Goal: Information Seeking & Learning: Learn about a topic

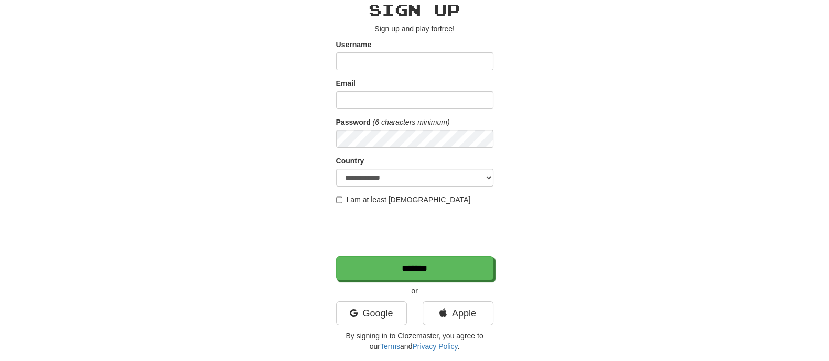
scroll to position [197, 0]
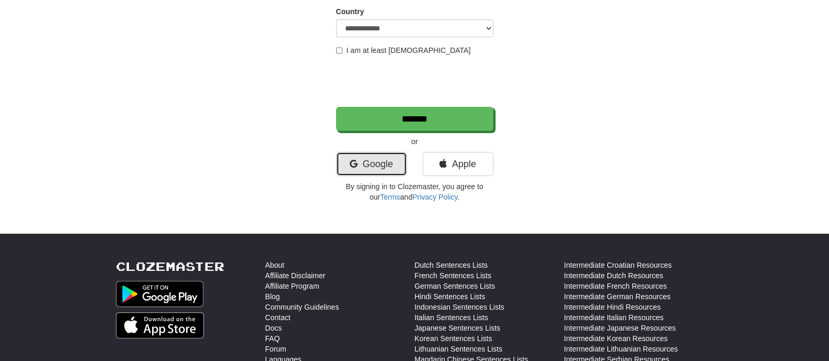
click at [378, 174] on link "Google" at bounding box center [371, 164] width 71 height 24
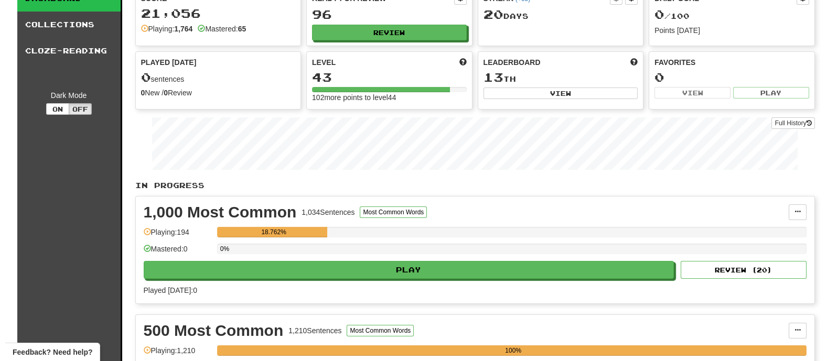
scroll to position [65, 0]
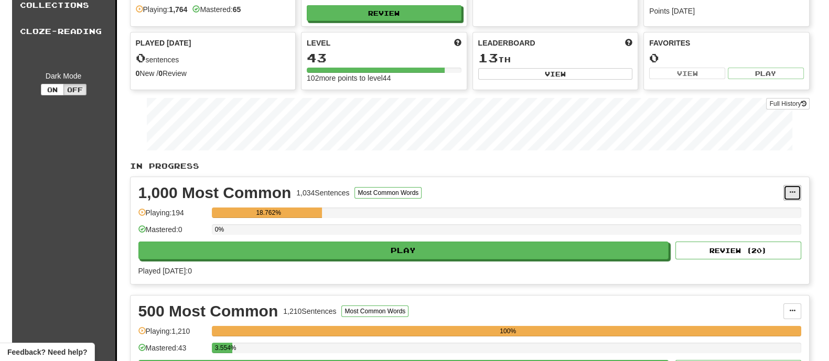
click at [784, 191] on button at bounding box center [792, 193] width 18 height 16
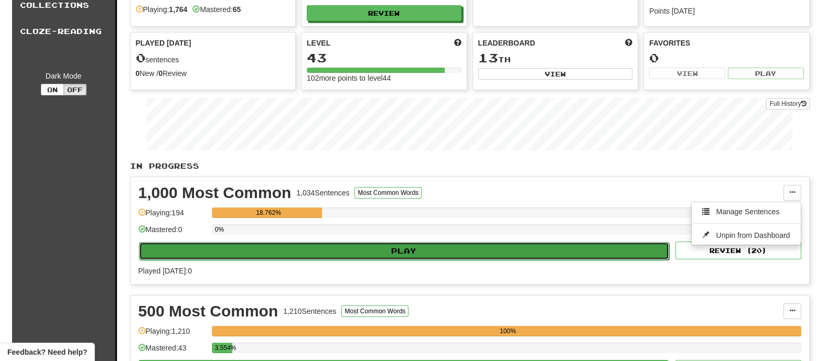
click at [427, 251] on button "Play" at bounding box center [404, 251] width 531 height 18
select select "**"
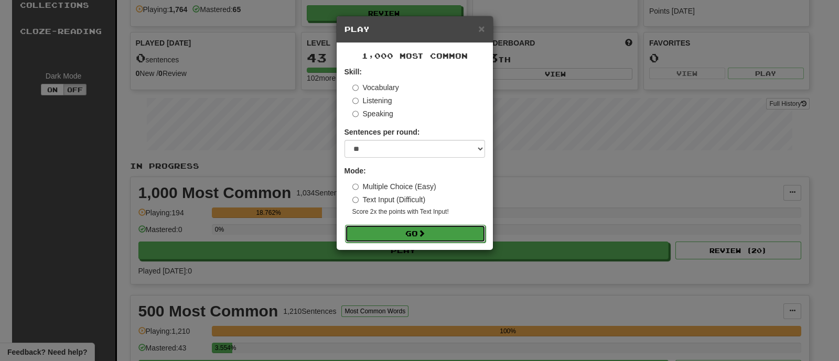
click at [396, 228] on button "Go" at bounding box center [415, 234] width 141 height 18
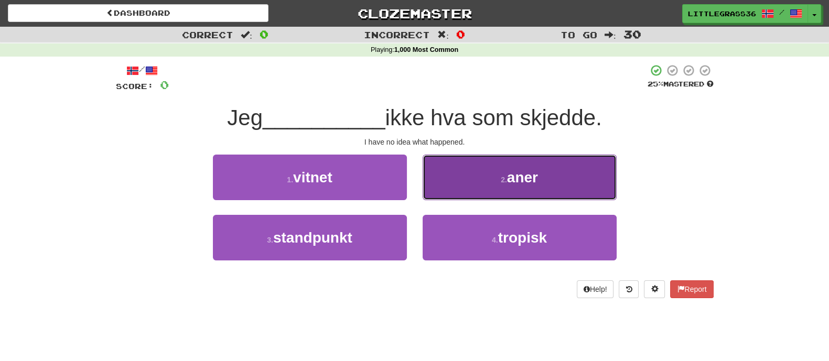
click at [456, 190] on button "2 . aner" at bounding box center [520, 178] width 194 height 46
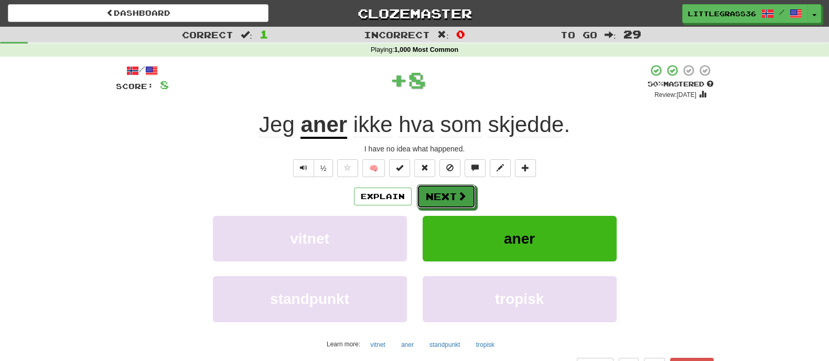
click at [456, 190] on button "Next" at bounding box center [446, 197] width 59 height 24
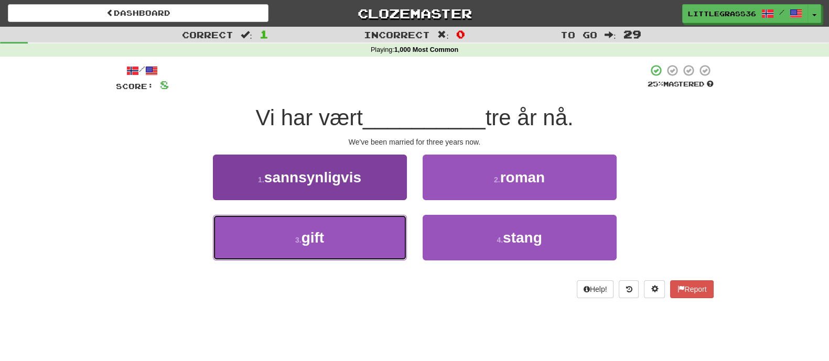
drag, startPoint x: 390, startPoint y: 245, endPoint x: 399, endPoint y: 236, distance: 13.0
click at [389, 246] on button "3 . gift" at bounding box center [310, 238] width 194 height 46
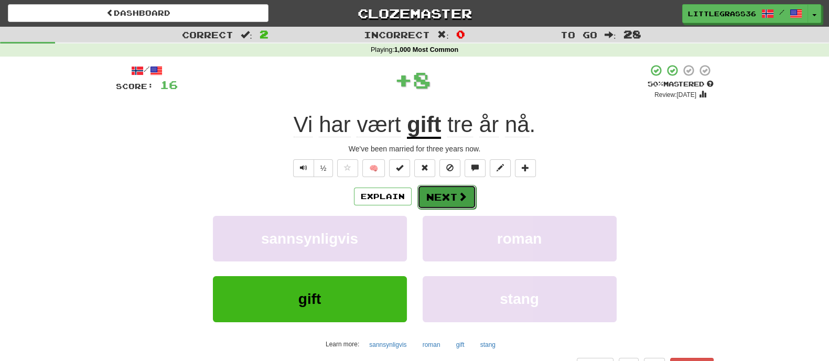
click at [448, 198] on button "Next" at bounding box center [446, 197] width 59 height 24
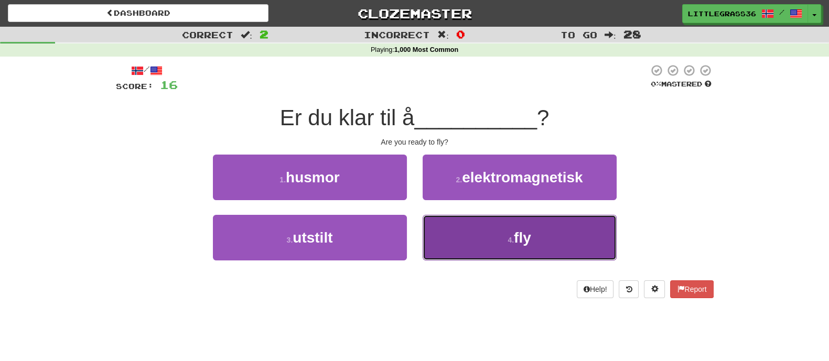
click at [456, 238] on button "4 . fly" at bounding box center [520, 238] width 194 height 46
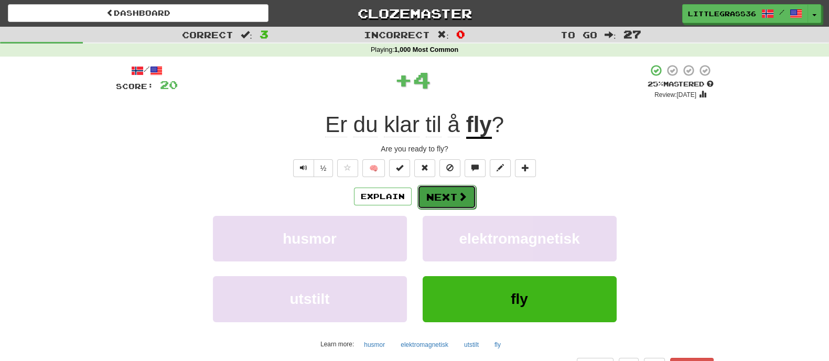
click at [447, 206] on button "Next" at bounding box center [446, 197] width 59 height 24
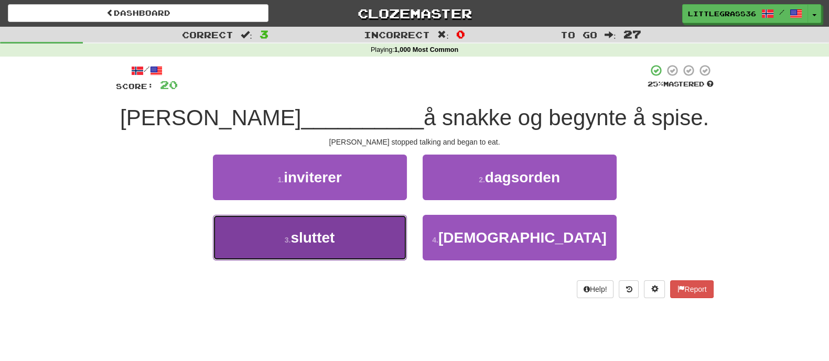
click at [385, 225] on button "3 . sluttet" at bounding box center [310, 238] width 194 height 46
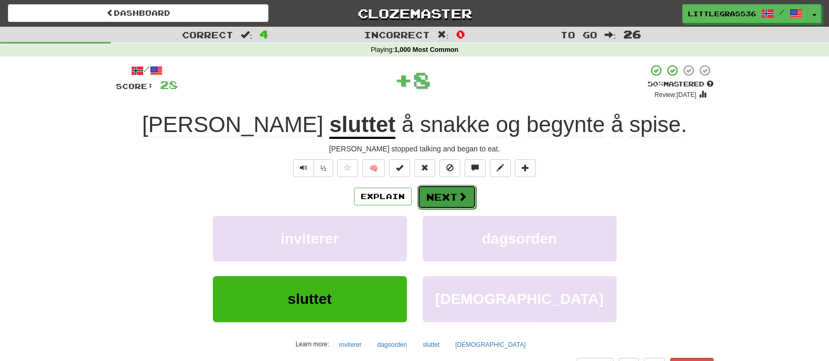
click at [454, 193] on button "Next" at bounding box center [446, 197] width 59 height 24
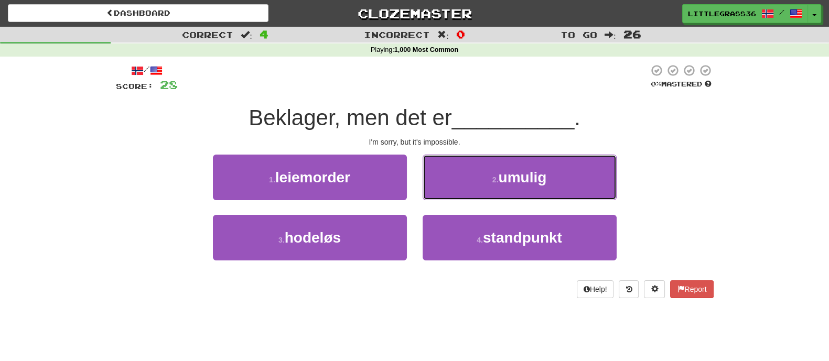
click at [454, 193] on button "2 . umulig" at bounding box center [520, 178] width 194 height 46
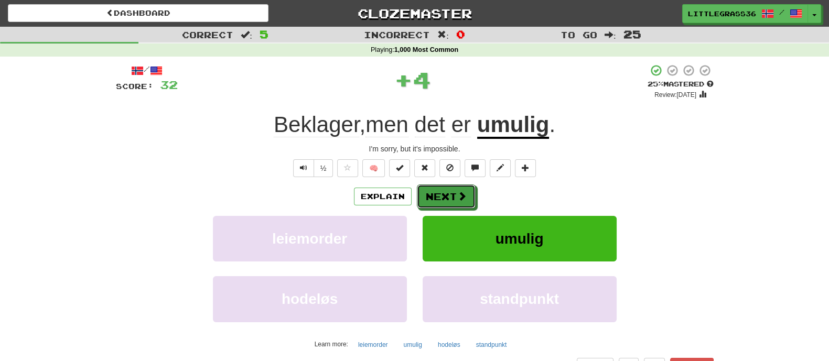
click at [454, 193] on button "Next" at bounding box center [446, 197] width 59 height 24
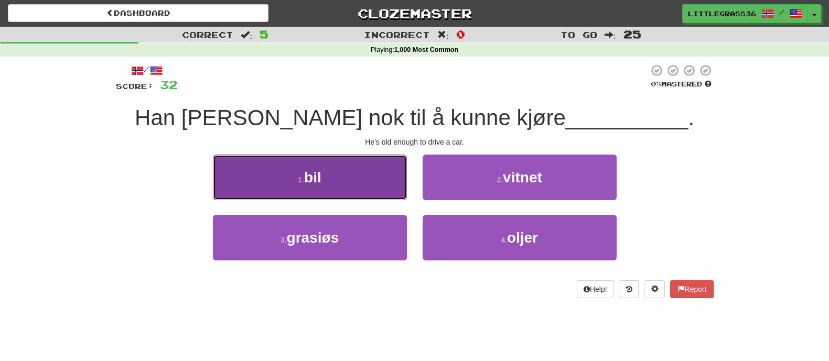
click at [347, 196] on button "1 . bil" at bounding box center [310, 178] width 194 height 46
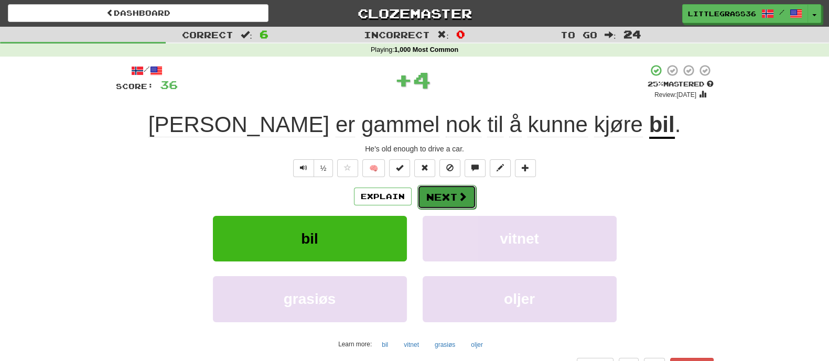
click at [440, 197] on button "Next" at bounding box center [446, 197] width 59 height 24
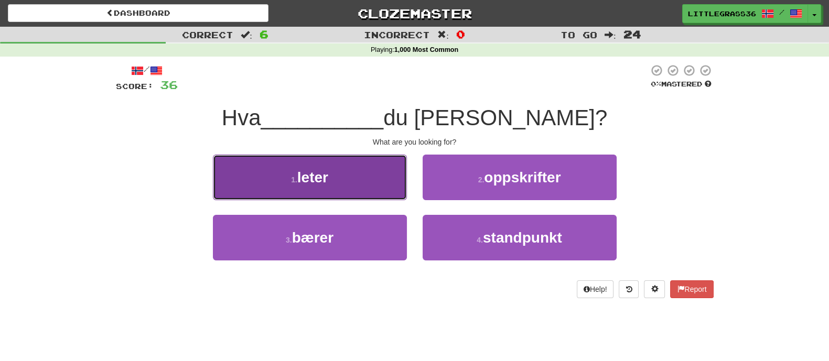
click at [320, 200] on button "1 . leter" at bounding box center [310, 178] width 194 height 46
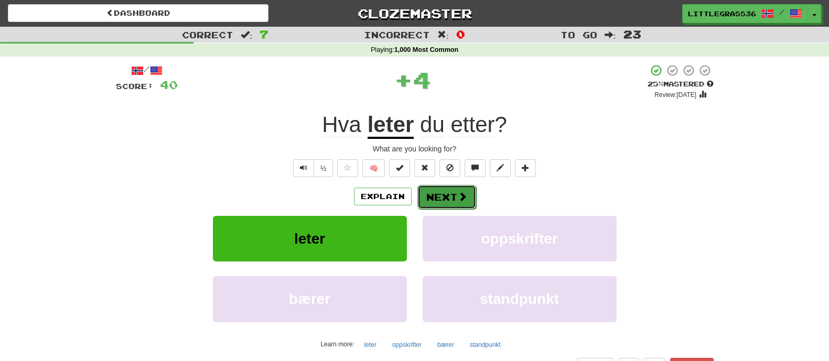
click at [438, 197] on button "Next" at bounding box center [446, 197] width 59 height 24
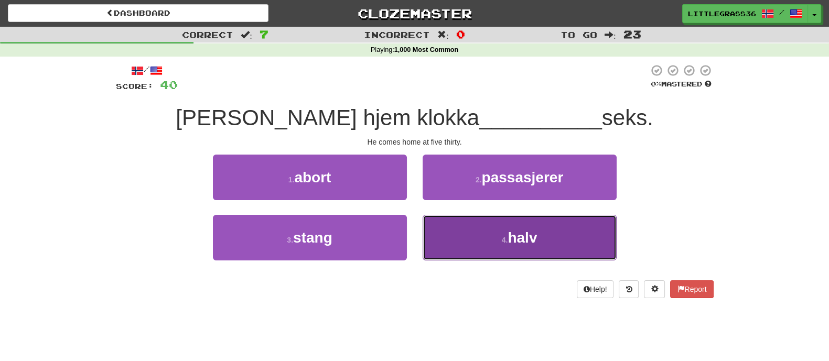
click at [444, 227] on button "4 . halv" at bounding box center [520, 238] width 194 height 46
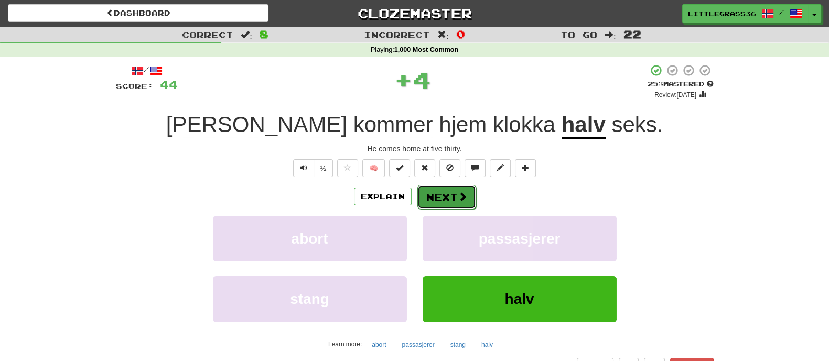
click at [444, 196] on button "Next" at bounding box center [446, 197] width 59 height 24
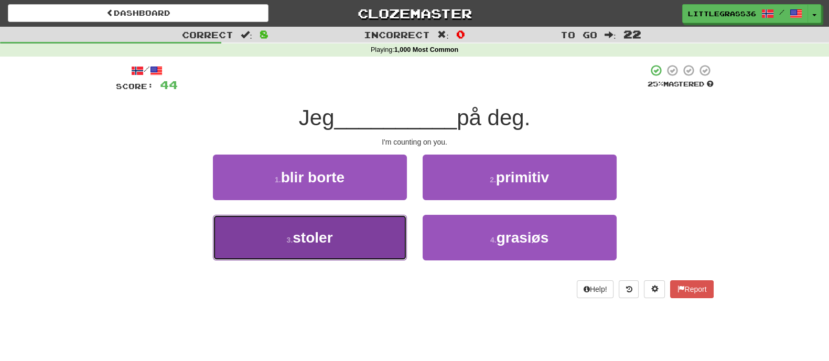
click at [367, 242] on button "3 . stoler" at bounding box center [310, 238] width 194 height 46
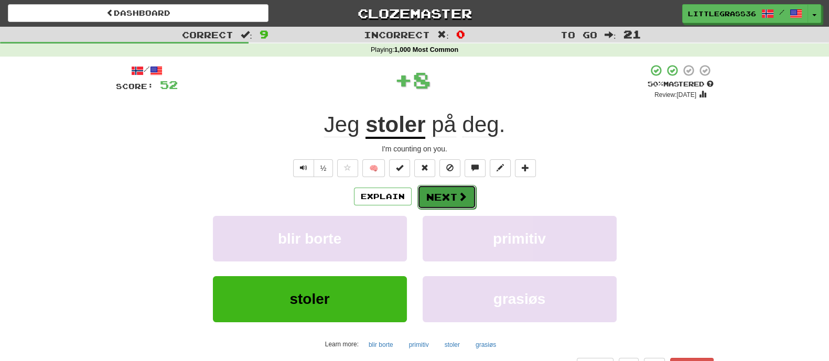
click at [440, 200] on button "Next" at bounding box center [446, 197] width 59 height 24
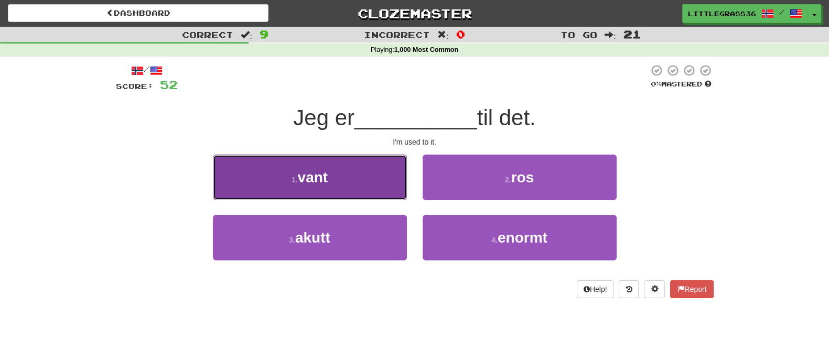
click at [405, 195] on button "1 . vant" at bounding box center [310, 178] width 194 height 46
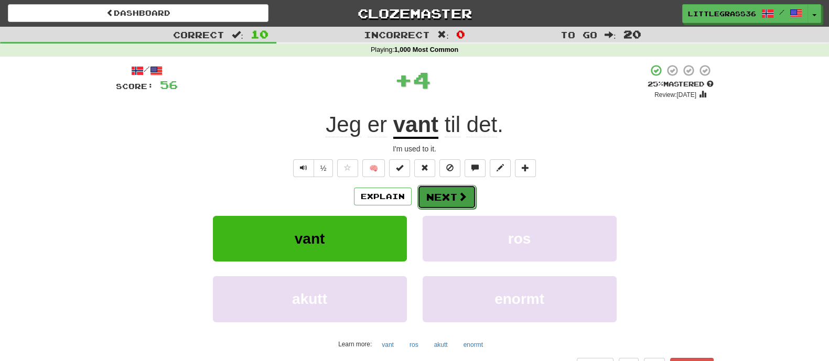
click at [450, 197] on button "Next" at bounding box center [446, 197] width 59 height 24
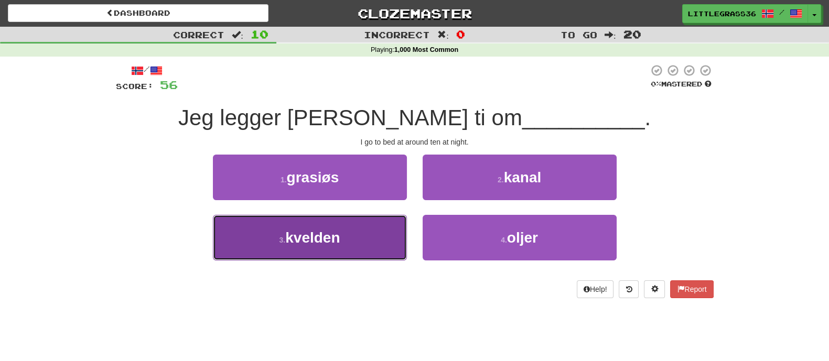
click at [355, 240] on button "3 . kvelden" at bounding box center [310, 238] width 194 height 46
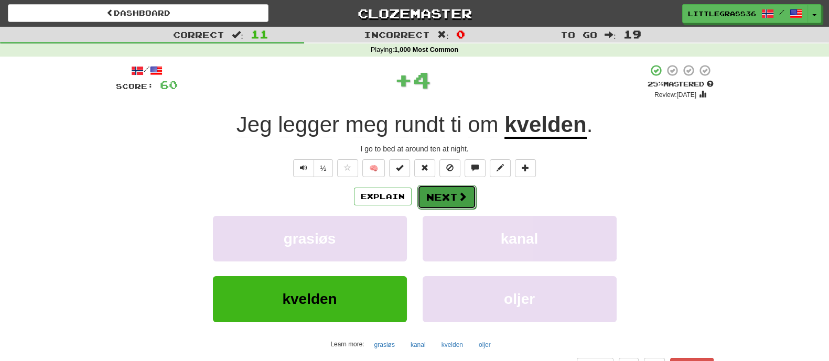
click at [449, 193] on button "Next" at bounding box center [446, 197] width 59 height 24
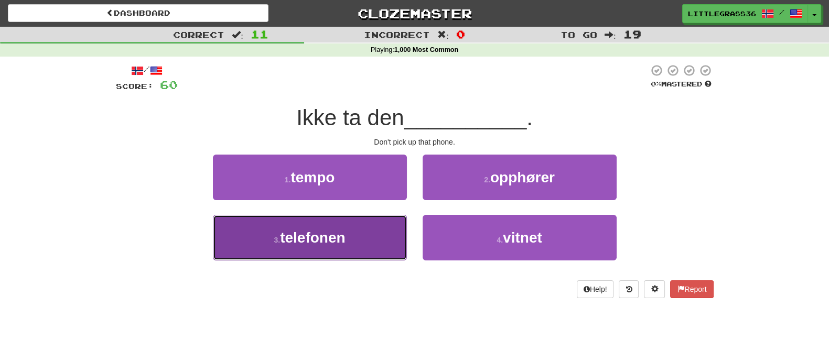
click at [375, 240] on button "3 . telefonen" at bounding box center [310, 238] width 194 height 46
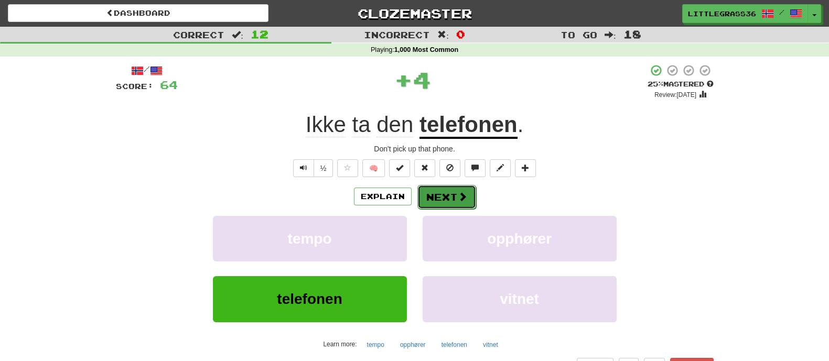
click at [442, 195] on button "Next" at bounding box center [446, 197] width 59 height 24
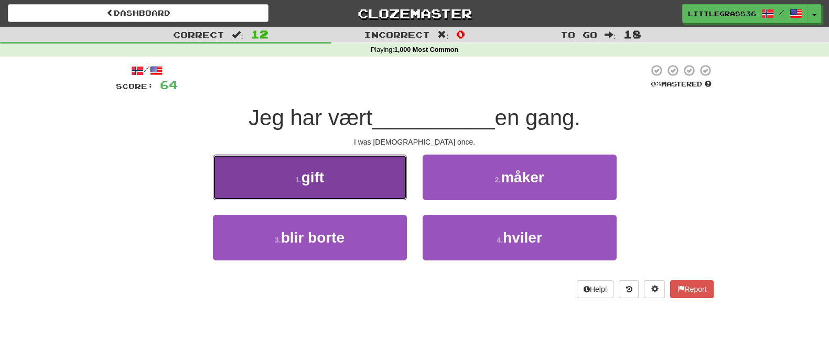
click at [394, 191] on button "1 . gift" at bounding box center [310, 178] width 194 height 46
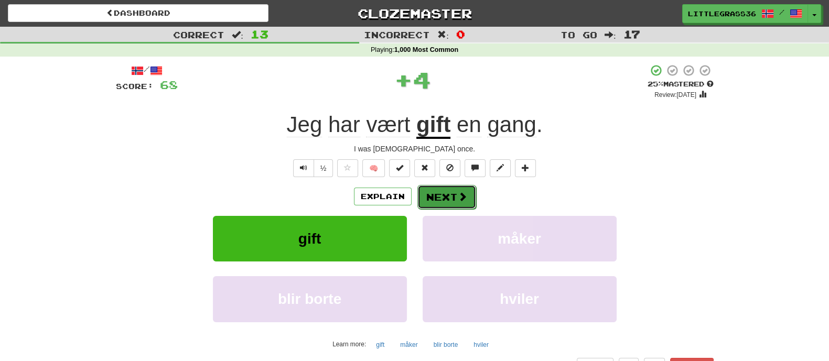
click at [431, 194] on button "Next" at bounding box center [446, 197] width 59 height 24
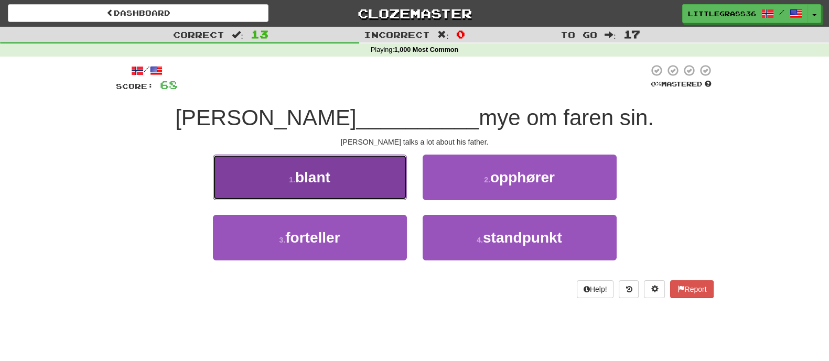
click at [385, 189] on button "1 . blant" at bounding box center [310, 178] width 194 height 46
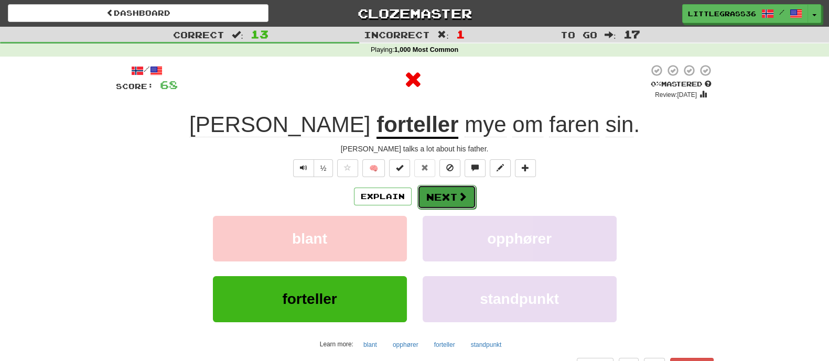
click at [438, 200] on button "Next" at bounding box center [446, 197] width 59 height 24
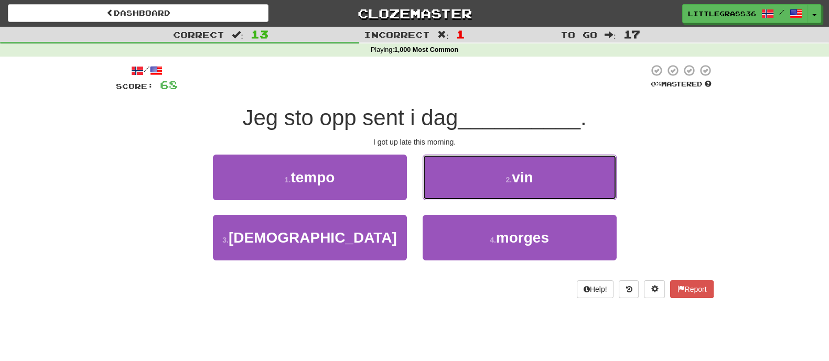
drag, startPoint x: 438, startPoint y: 200, endPoint x: 433, endPoint y: 264, distance: 64.7
click at [433, 264] on div "1 . tempo 2 . vin 3 . muslim 4 . morges" at bounding box center [415, 215] width 614 height 121
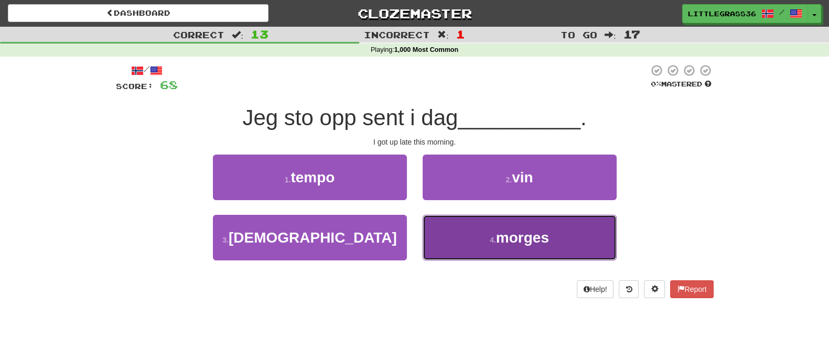
click at [437, 234] on button "4 . morges" at bounding box center [520, 238] width 194 height 46
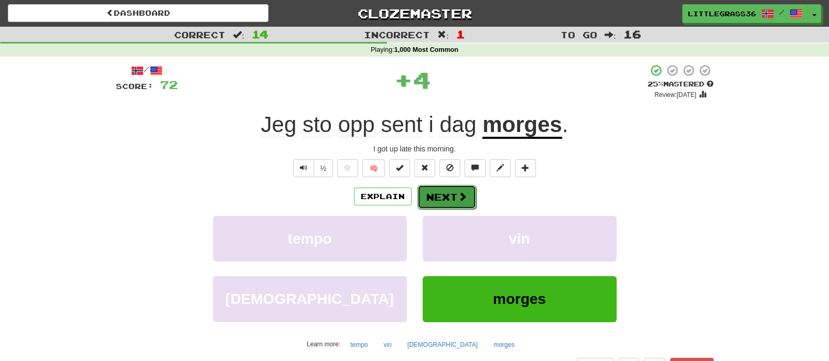
click at [433, 201] on button "Next" at bounding box center [446, 197] width 59 height 24
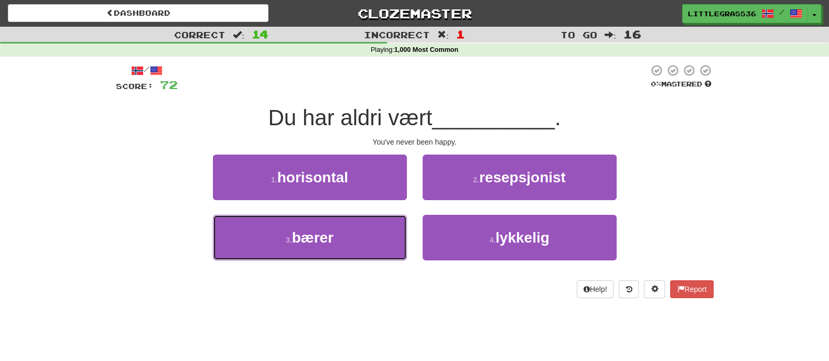
drag, startPoint x: 383, startPoint y: 232, endPoint x: 456, endPoint y: 279, distance: 86.8
click at [456, 279] on div "/ Score: 72 0 % Mastered Du har aldri vært __________ . You've never been happy…" at bounding box center [415, 181] width 598 height 234
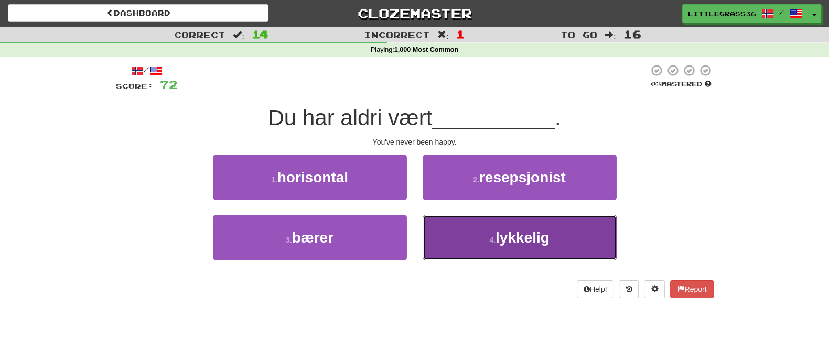
click at [462, 221] on button "4 . lykkelig" at bounding box center [520, 238] width 194 height 46
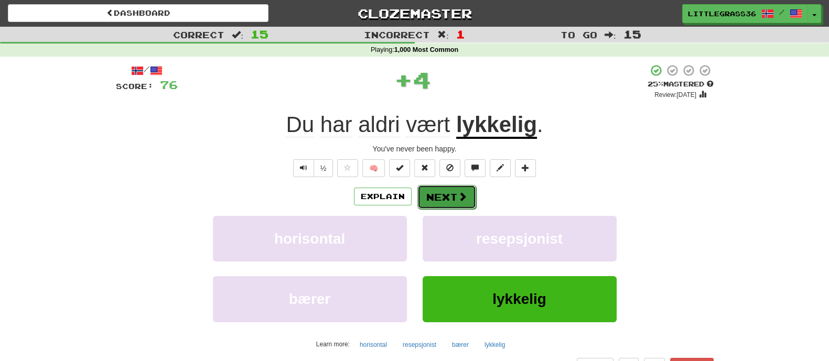
click at [453, 195] on button "Next" at bounding box center [446, 197] width 59 height 24
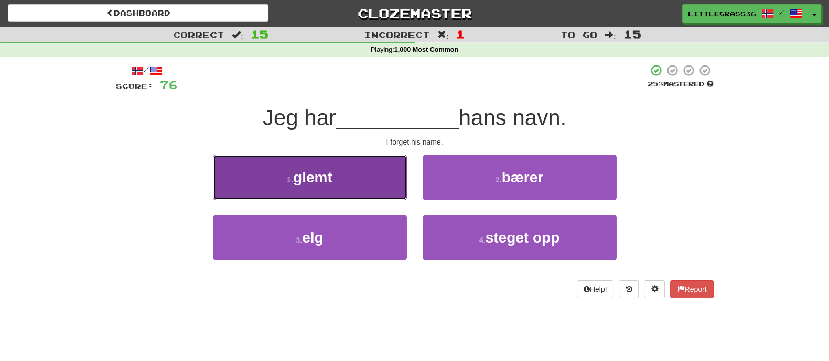
click at [402, 190] on button "1 . glemt" at bounding box center [310, 178] width 194 height 46
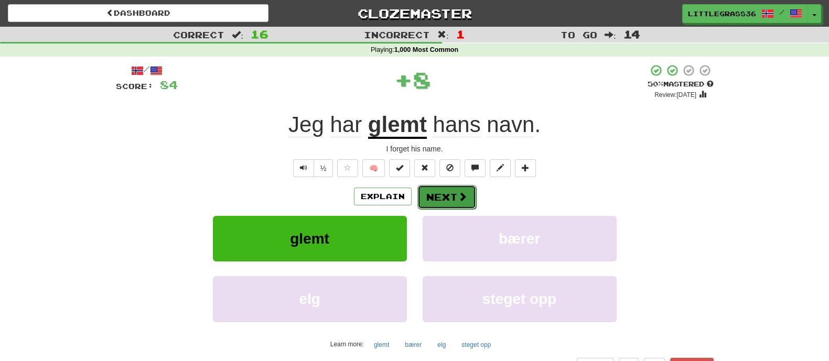
click at [448, 199] on button "Next" at bounding box center [446, 197] width 59 height 24
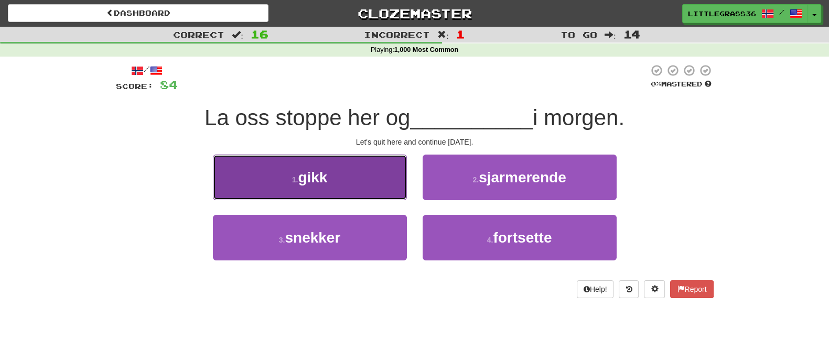
click at [370, 191] on button "1 . gikk" at bounding box center [310, 178] width 194 height 46
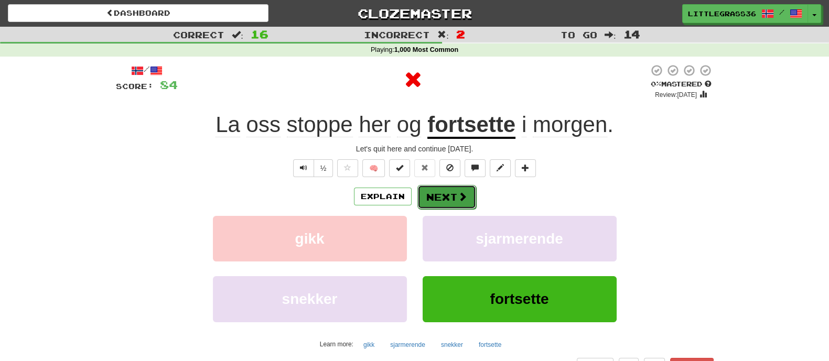
click at [427, 194] on button "Next" at bounding box center [446, 197] width 59 height 24
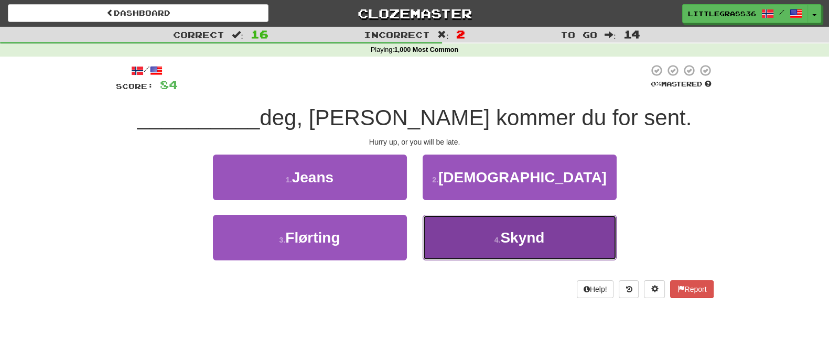
click at [483, 221] on button "4 . Skynd" at bounding box center [520, 238] width 194 height 46
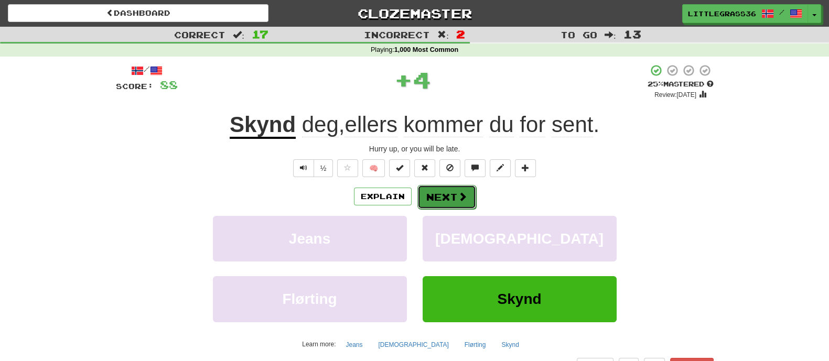
click at [446, 196] on button "Next" at bounding box center [446, 197] width 59 height 24
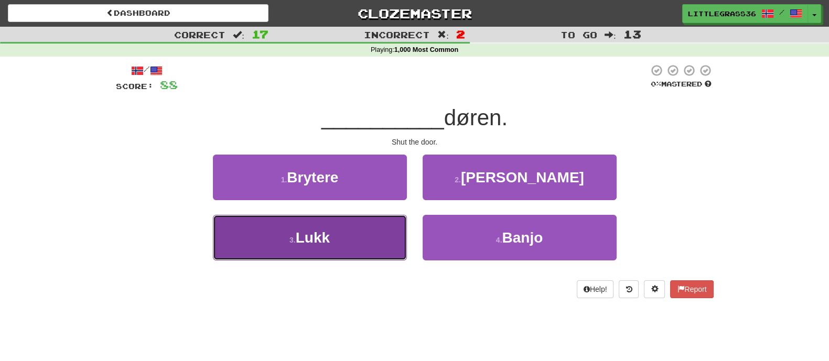
click at [388, 233] on button "3 . Lukk" at bounding box center [310, 238] width 194 height 46
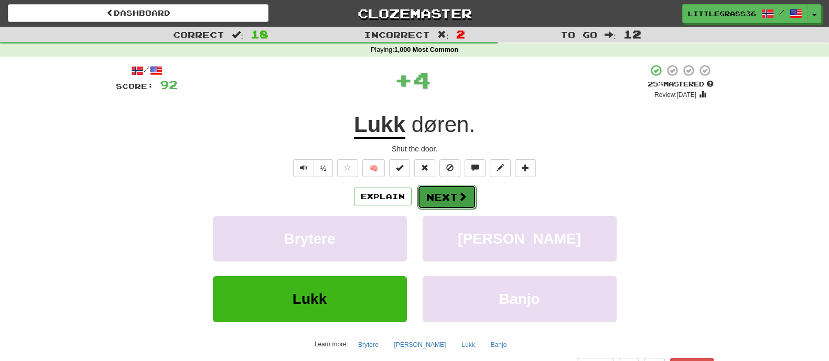
click at [446, 187] on button "Next" at bounding box center [446, 197] width 59 height 24
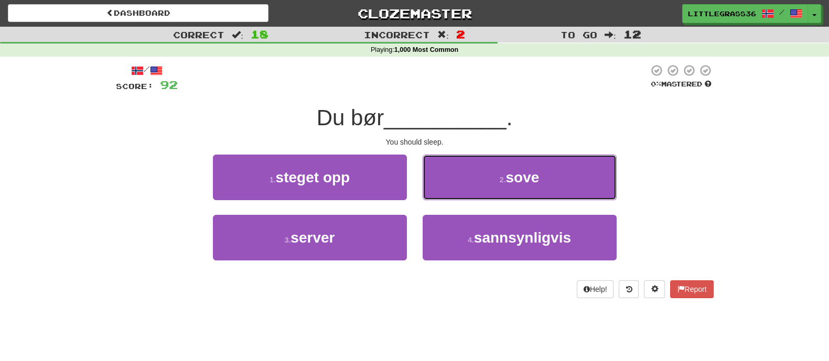
click at [446, 187] on button "2 . sove" at bounding box center [520, 178] width 194 height 46
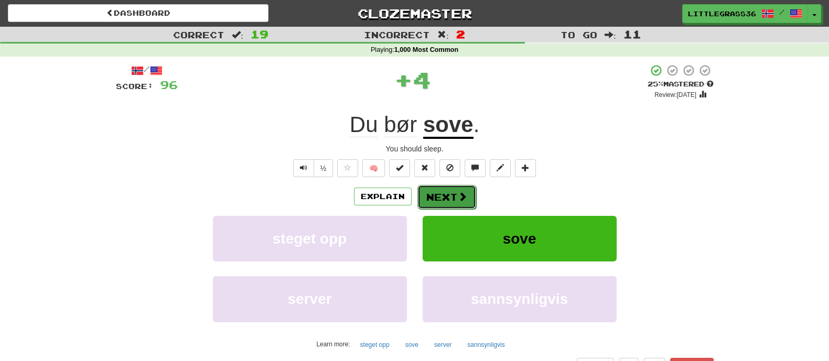
click at [435, 201] on button "Next" at bounding box center [446, 197] width 59 height 24
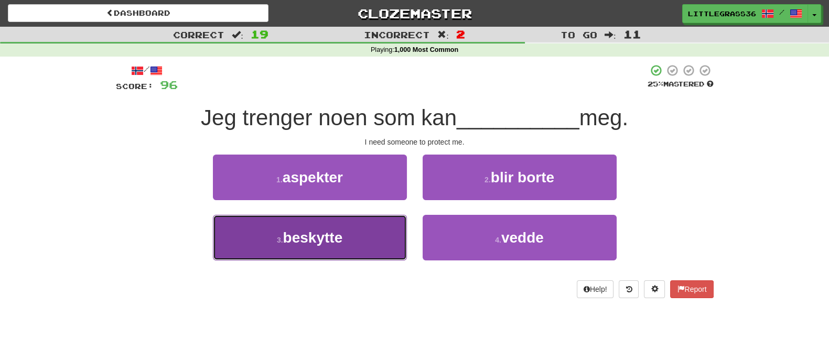
click at [367, 224] on button "3 . beskytte" at bounding box center [310, 238] width 194 height 46
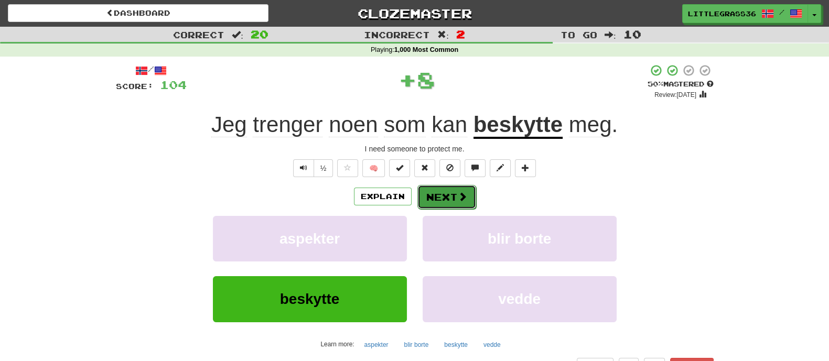
click at [451, 189] on button "Next" at bounding box center [446, 197] width 59 height 24
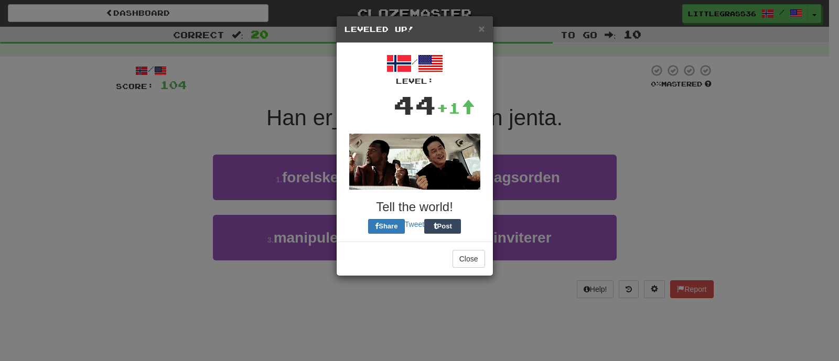
click at [539, 177] on div "× Leveled Up! / Level: 44 +1 Tell the world! Share Tweet Post Close" at bounding box center [419, 180] width 839 height 361
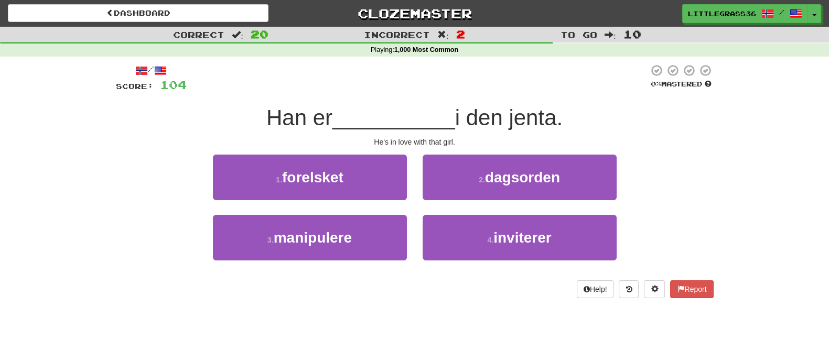
click at [347, 201] on div "1 . forelsket" at bounding box center [310, 185] width 210 height 60
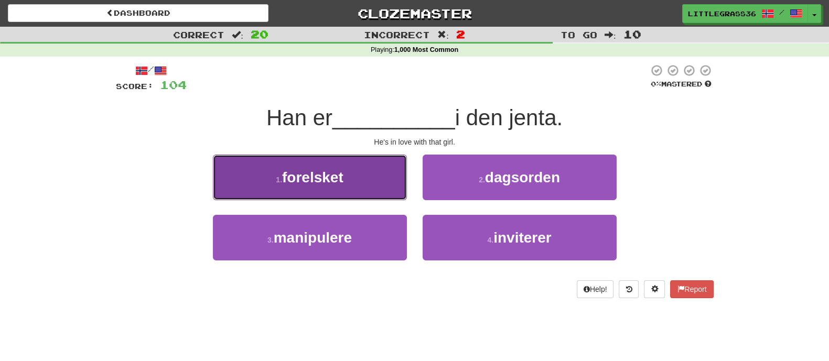
click at [350, 187] on button "1 . forelsket" at bounding box center [310, 178] width 194 height 46
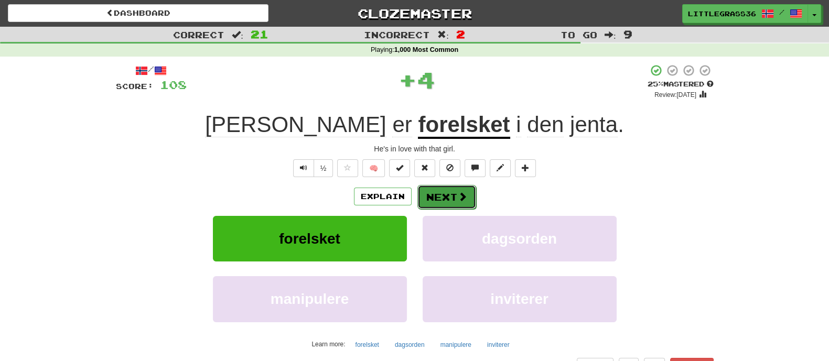
click at [451, 189] on button "Next" at bounding box center [446, 197] width 59 height 24
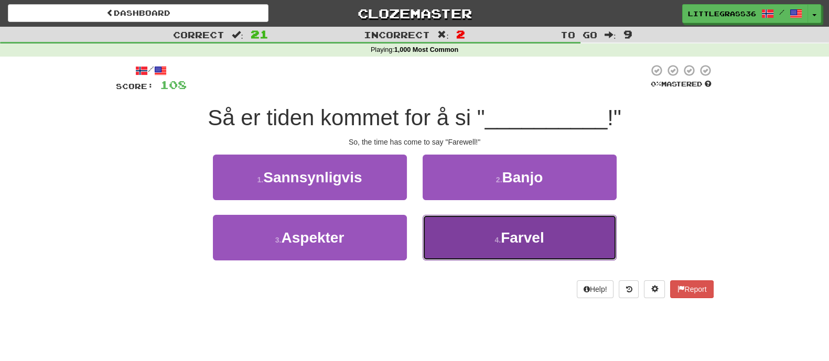
click at [459, 225] on button "4 . Farvel" at bounding box center [520, 238] width 194 height 46
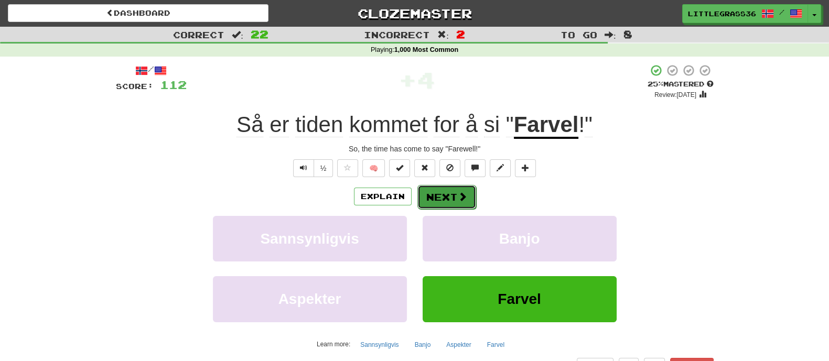
click at [456, 201] on button "Next" at bounding box center [446, 197] width 59 height 24
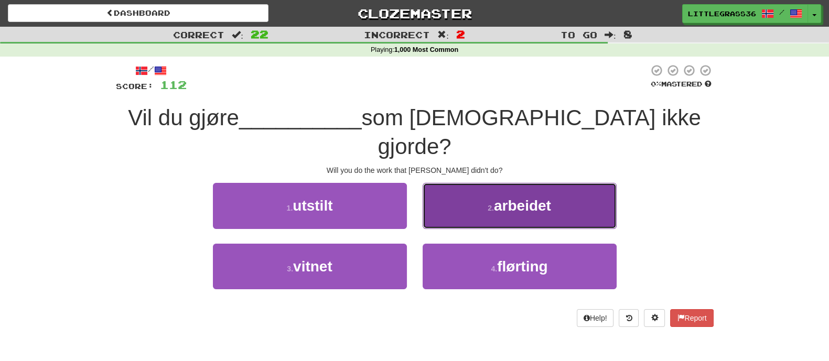
click at [460, 189] on button "2 . arbeidet" at bounding box center [520, 206] width 194 height 46
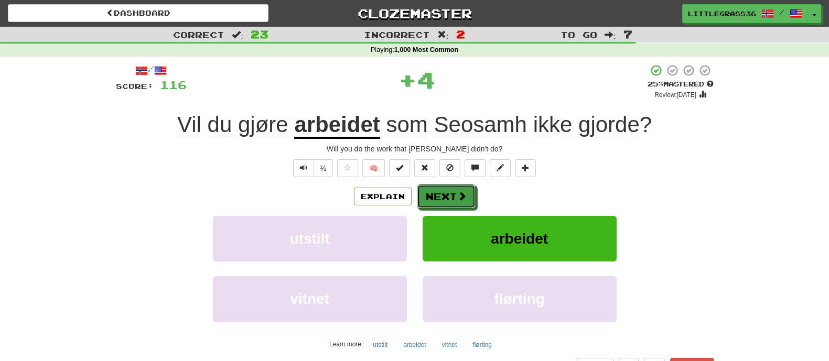
click at [460, 189] on button "Next" at bounding box center [446, 197] width 59 height 24
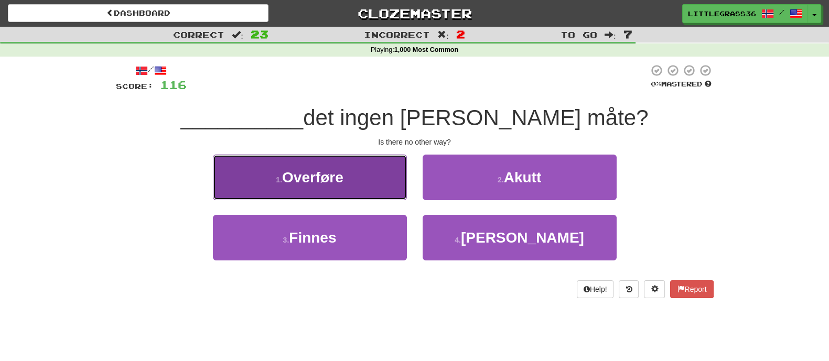
click at [380, 178] on button "1 . Overføre" at bounding box center [310, 178] width 194 height 46
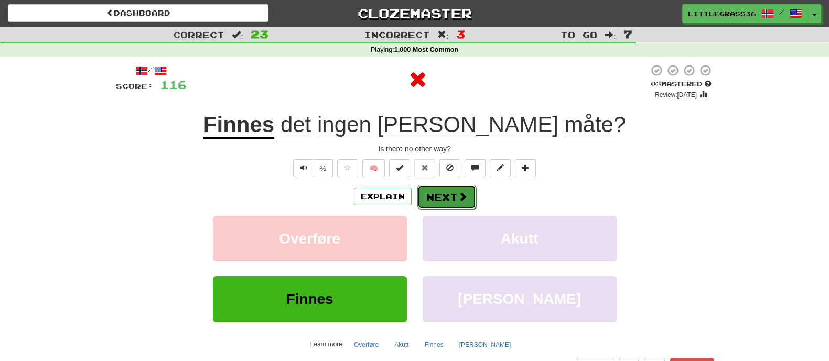
click at [454, 193] on button "Next" at bounding box center [446, 197] width 59 height 24
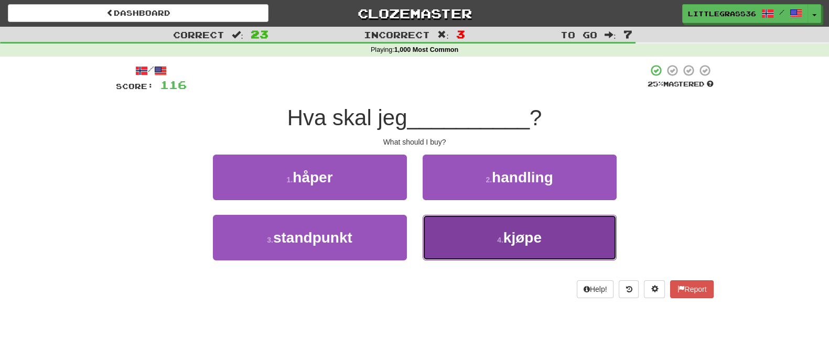
click at [438, 227] on button "4 . kjøpe" at bounding box center [520, 238] width 194 height 46
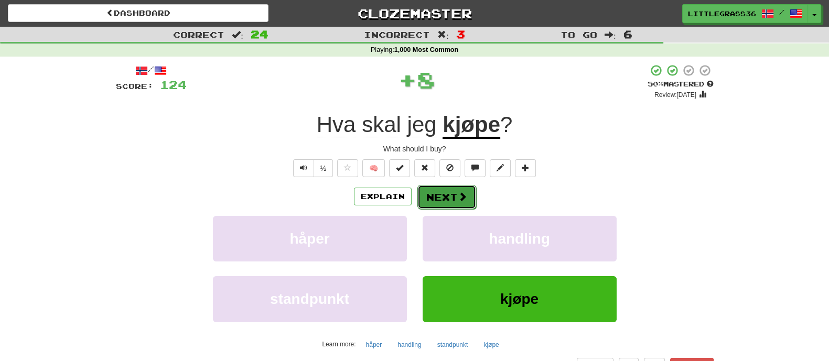
click at [434, 194] on button "Next" at bounding box center [446, 197] width 59 height 24
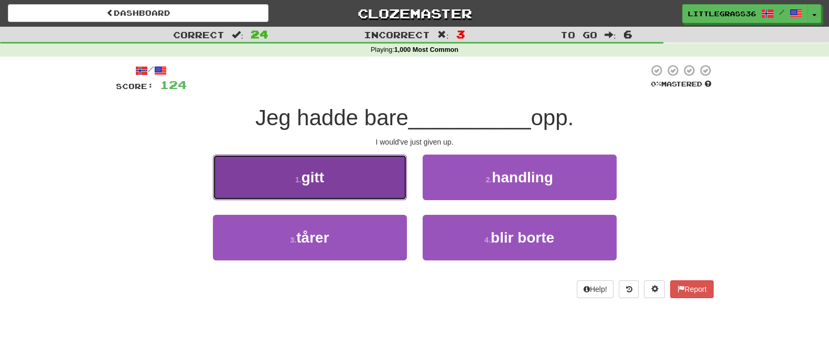
click at [376, 197] on button "1 . gitt" at bounding box center [310, 178] width 194 height 46
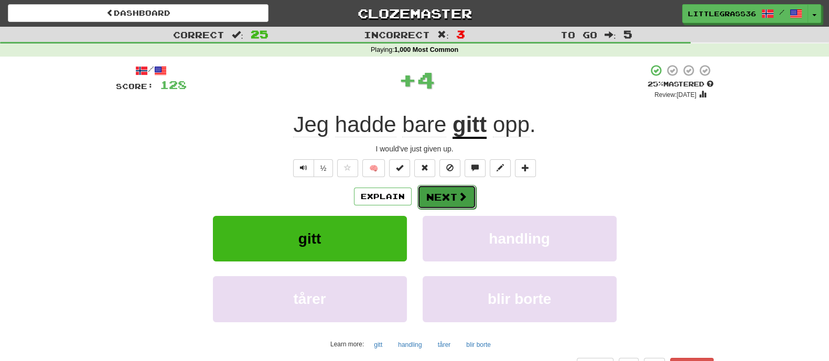
click at [438, 193] on button "Next" at bounding box center [446, 197] width 59 height 24
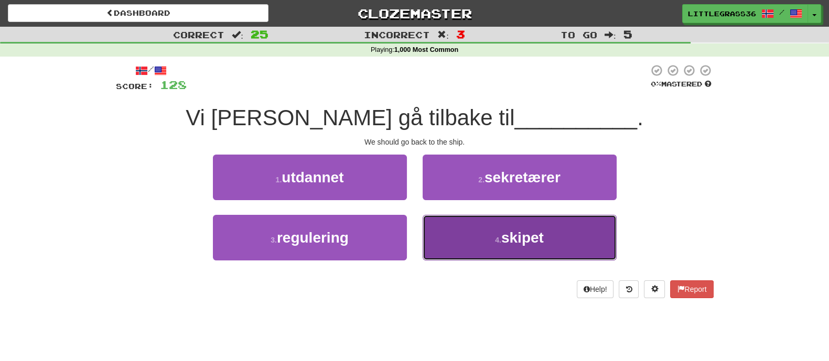
click at [440, 220] on button "4 . skipet" at bounding box center [520, 238] width 194 height 46
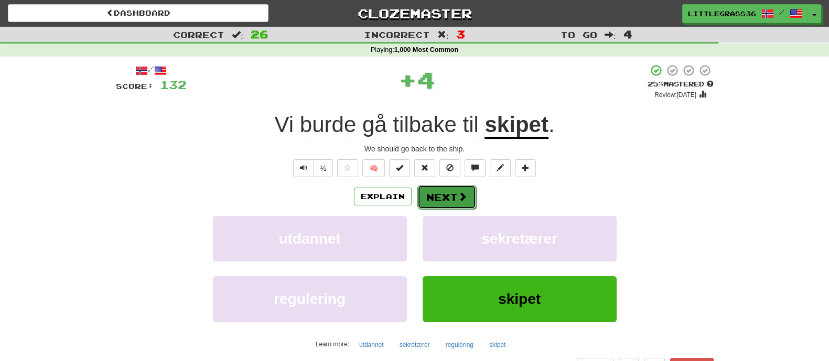
click at [439, 201] on button "Next" at bounding box center [446, 197] width 59 height 24
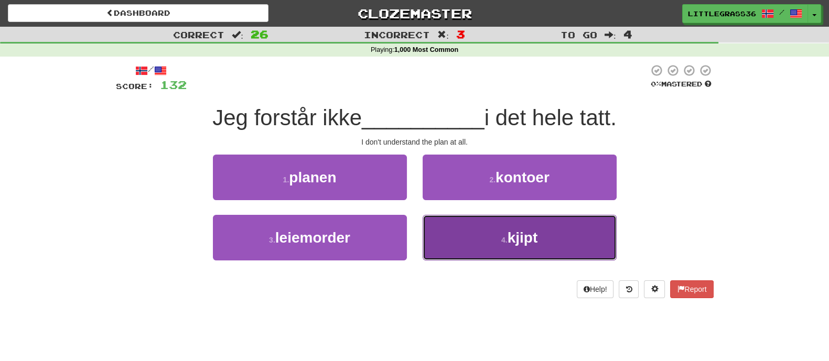
click at [463, 228] on button "4 . kjipt" at bounding box center [520, 238] width 194 height 46
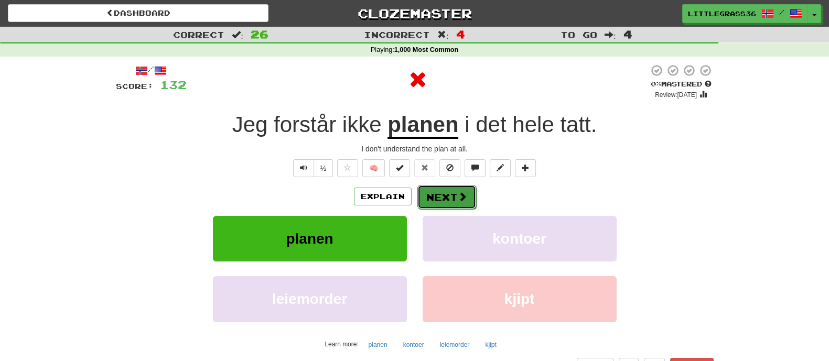
click at [428, 198] on button "Next" at bounding box center [446, 197] width 59 height 24
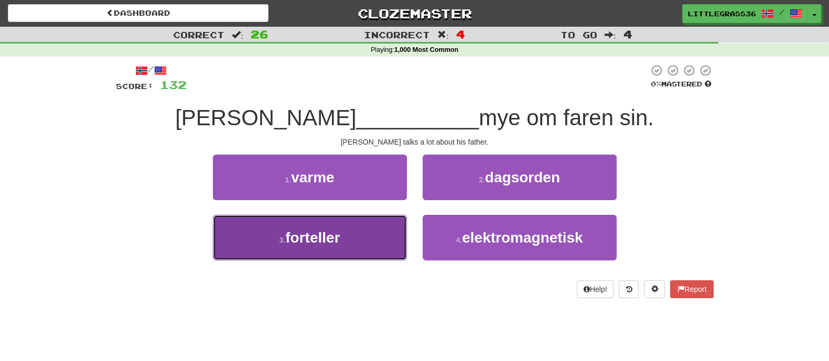
click at [386, 230] on button "3 . forteller" at bounding box center [310, 238] width 194 height 46
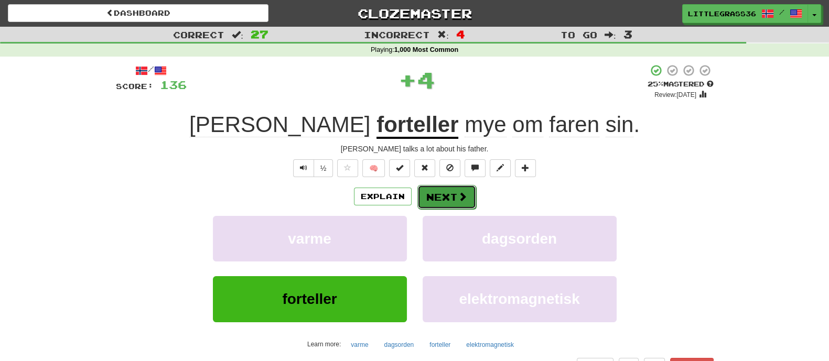
click at [437, 201] on button "Next" at bounding box center [446, 197] width 59 height 24
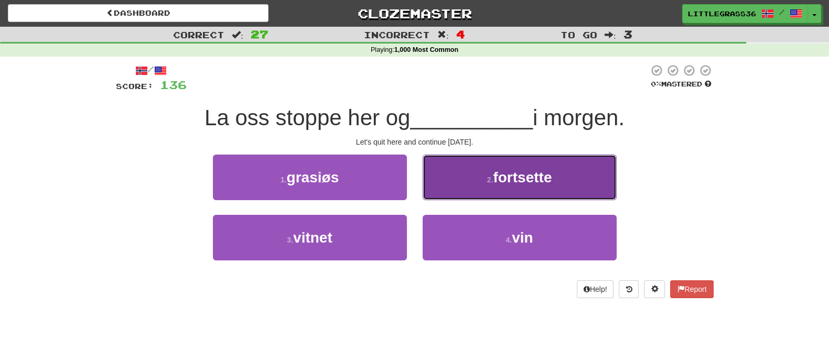
click at [477, 190] on button "2 . fortsette" at bounding box center [520, 178] width 194 height 46
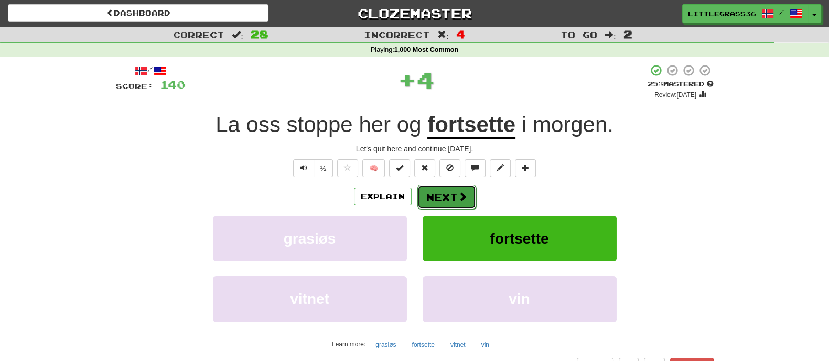
click at [450, 193] on button "Next" at bounding box center [446, 197] width 59 height 24
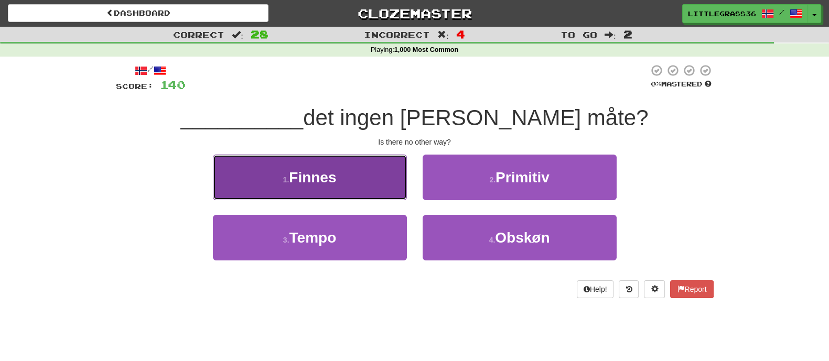
click at [368, 186] on button "1 . Finnes" at bounding box center [310, 178] width 194 height 46
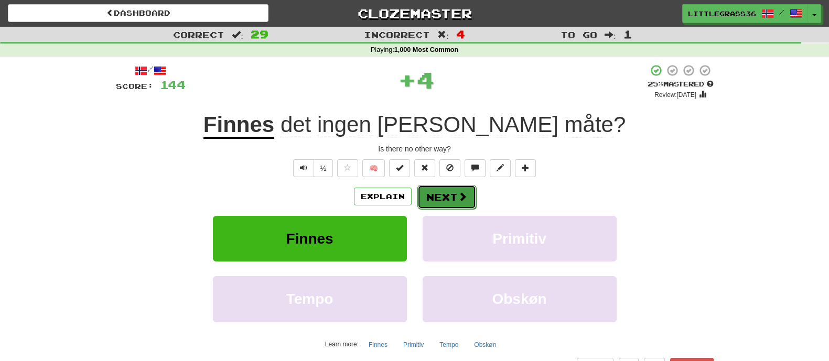
click at [452, 189] on button "Next" at bounding box center [446, 197] width 59 height 24
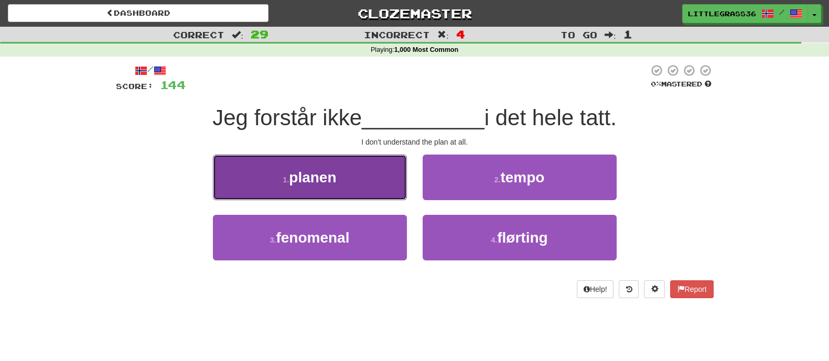
click at [363, 192] on button "1 . planen" at bounding box center [310, 178] width 194 height 46
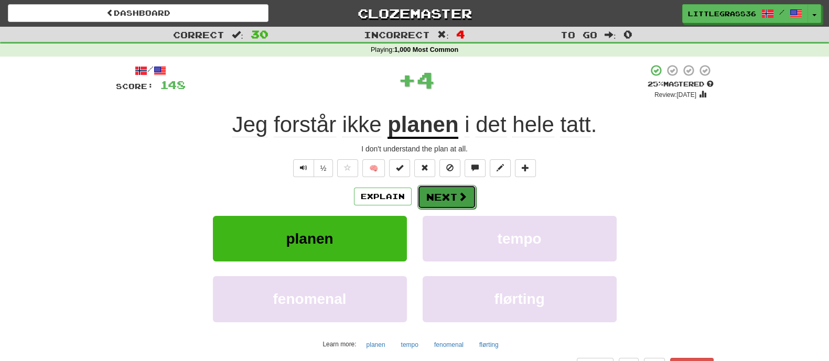
click at [451, 190] on button "Next" at bounding box center [446, 197] width 59 height 24
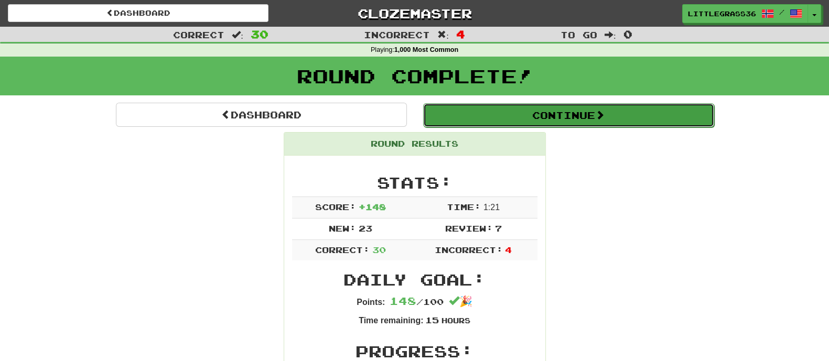
click at [561, 119] on button "Continue" at bounding box center [568, 115] width 291 height 24
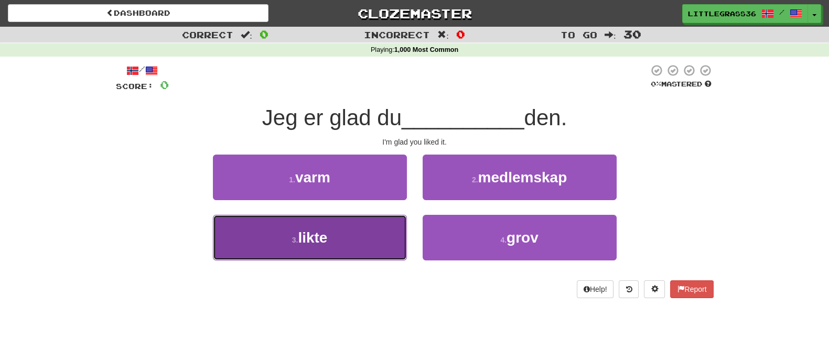
click at [381, 232] on button "3 . likte" at bounding box center [310, 238] width 194 height 46
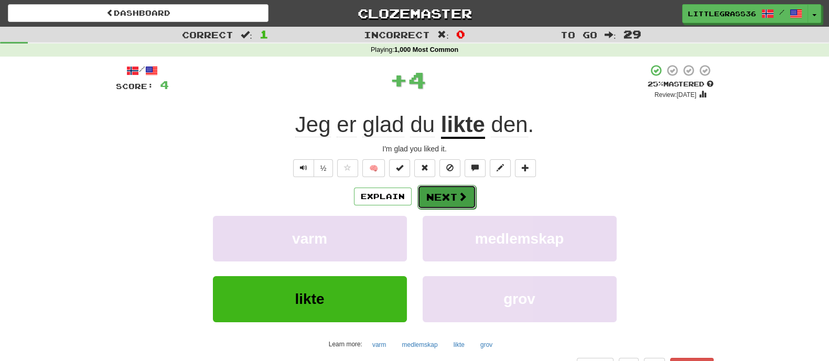
click at [462, 188] on button "Next" at bounding box center [446, 197] width 59 height 24
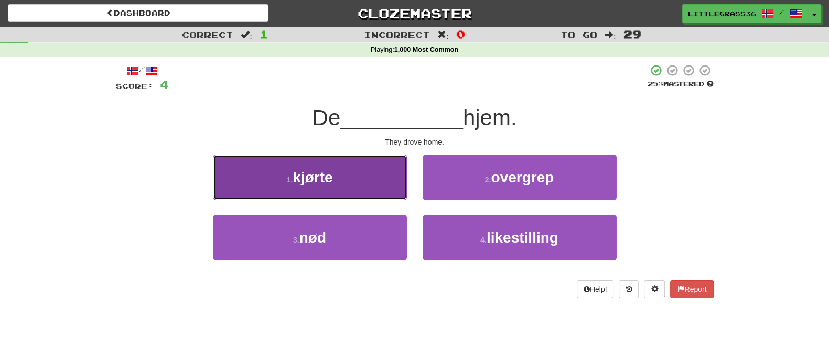
click at [359, 188] on button "1 . kjørte" at bounding box center [310, 178] width 194 height 46
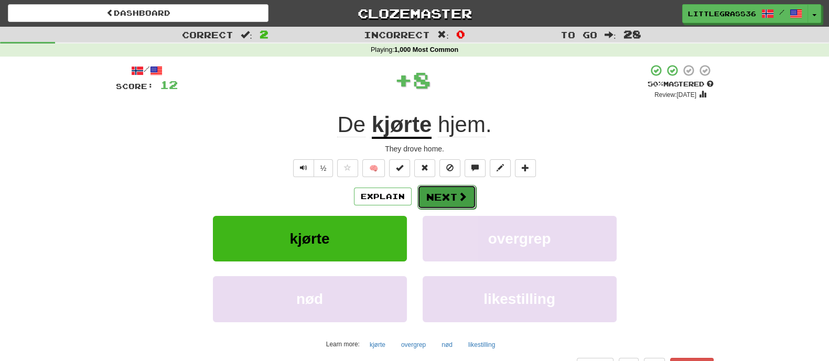
click at [442, 196] on button "Next" at bounding box center [446, 197] width 59 height 24
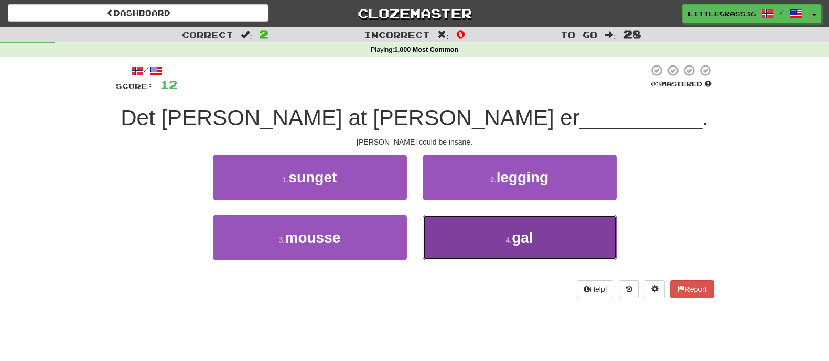
click at [447, 217] on button "4 . gal" at bounding box center [520, 238] width 194 height 46
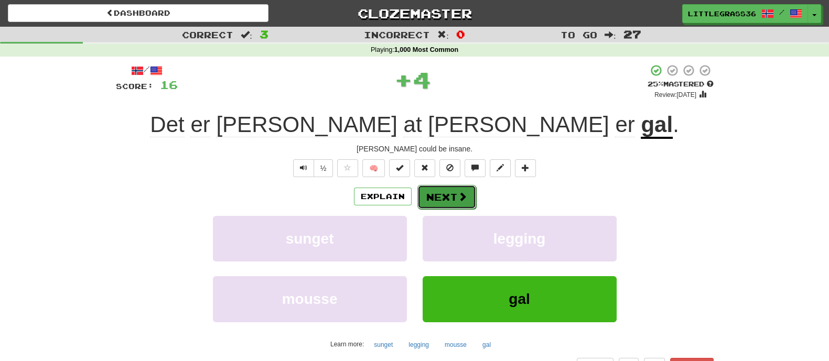
click at [444, 199] on button "Next" at bounding box center [446, 197] width 59 height 24
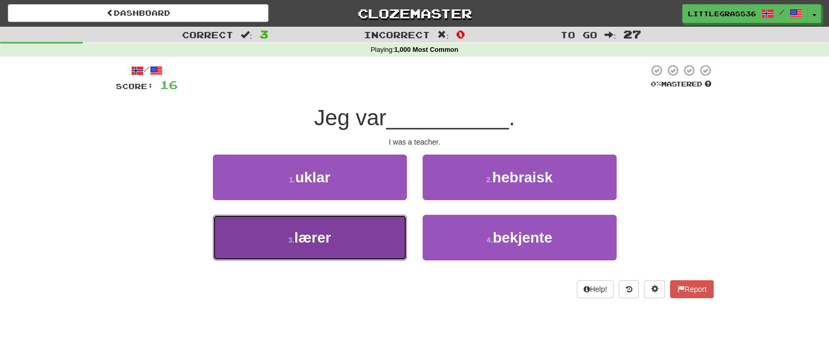
click at [386, 232] on button "3 . lærer" at bounding box center [310, 238] width 194 height 46
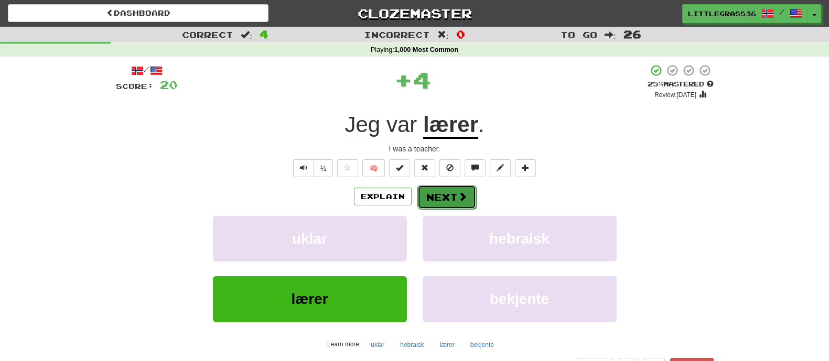
click at [440, 196] on button "Next" at bounding box center [446, 197] width 59 height 24
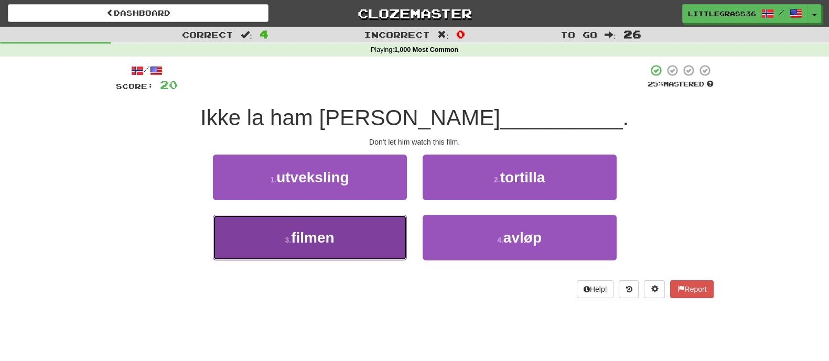
click at [370, 231] on button "3 . filmen" at bounding box center [310, 238] width 194 height 46
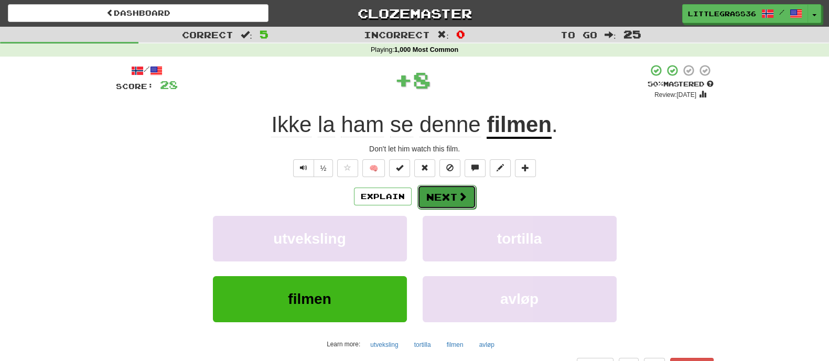
click at [435, 191] on button "Next" at bounding box center [446, 197] width 59 height 24
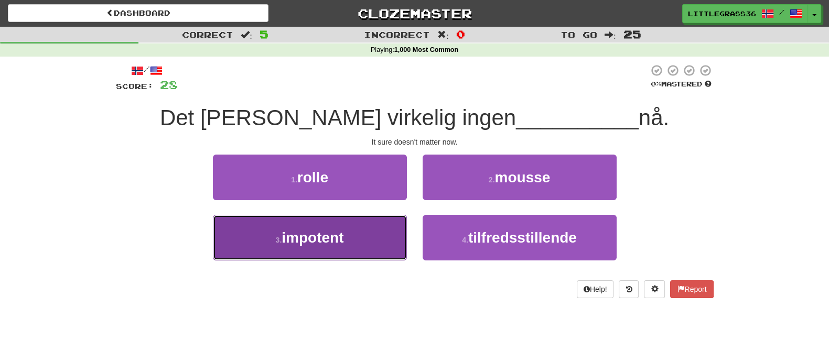
click at [343, 231] on span "impotent" at bounding box center [313, 238] width 62 height 16
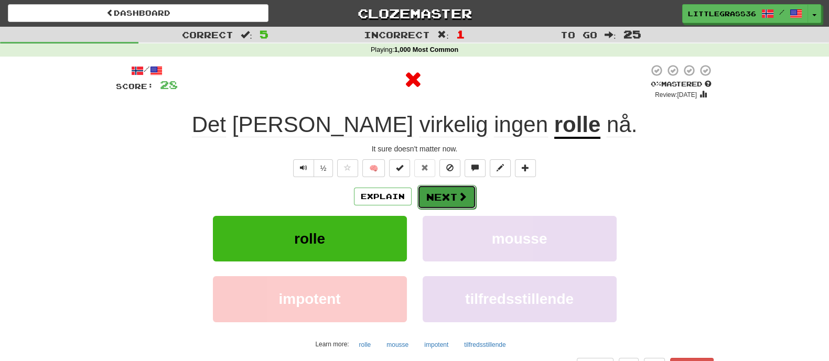
click at [448, 192] on button "Next" at bounding box center [446, 197] width 59 height 24
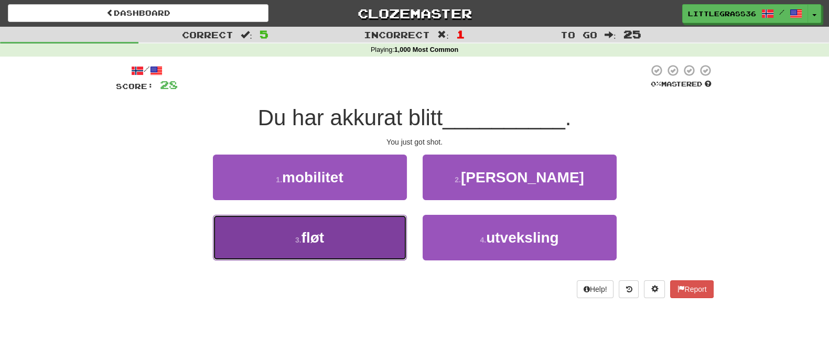
click at [331, 227] on button "3 . fløt" at bounding box center [310, 238] width 194 height 46
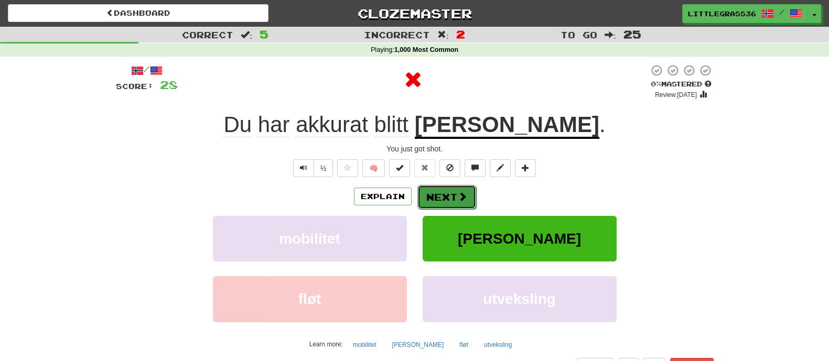
click at [458, 201] on span at bounding box center [462, 196] width 9 height 9
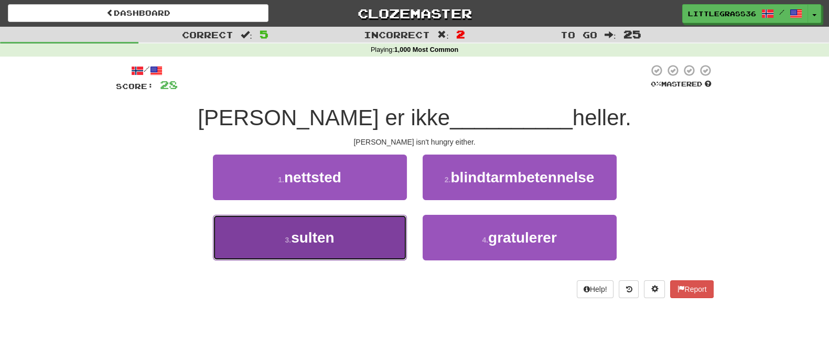
click at [378, 235] on button "3 . sulten" at bounding box center [310, 238] width 194 height 46
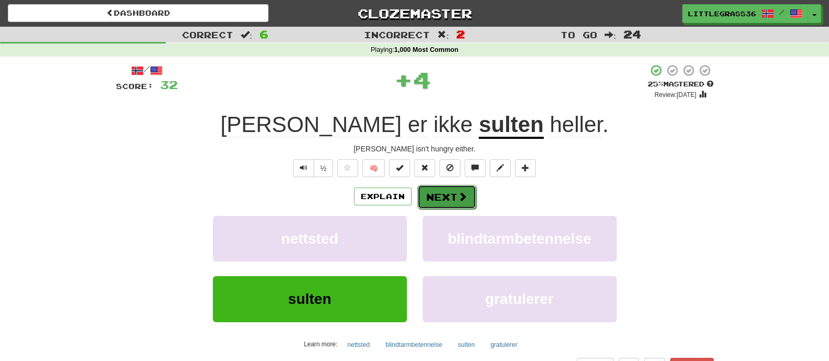
click at [442, 196] on button "Next" at bounding box center [446, 197] width 59 height 24
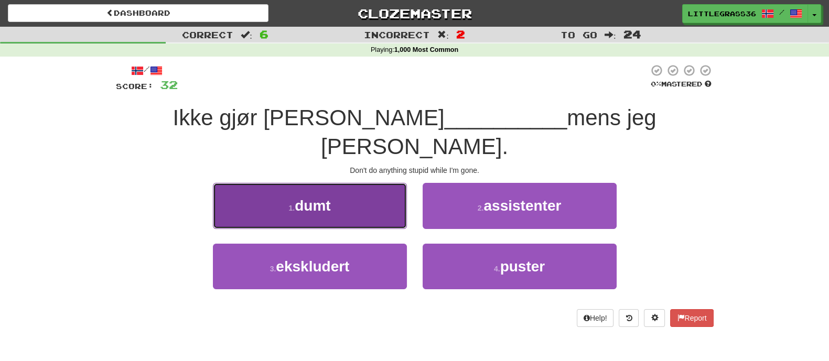
click at [396, 198] on button "1 . dumt" at bounding box center [310, 206] width 194 height 46
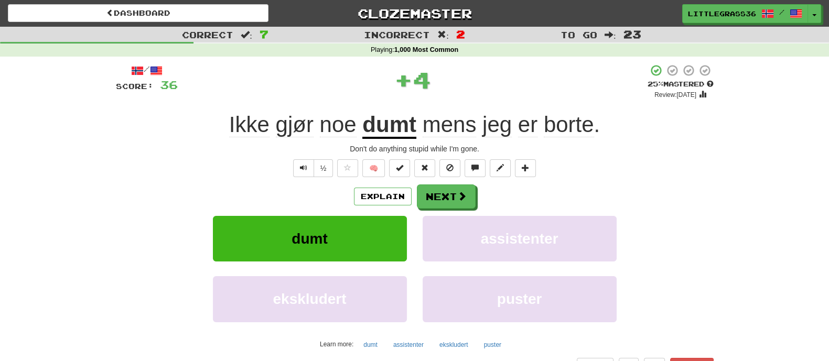
click at [461, 209] on div "Explain Next dumt assistenter ekskludert puster Learn more: dumt assistenter ek…" at bounding box center [415, 269] width 598 height 168
click at [453, 200] on button "Next" at bounding box center [446, 197] width 59 height 24
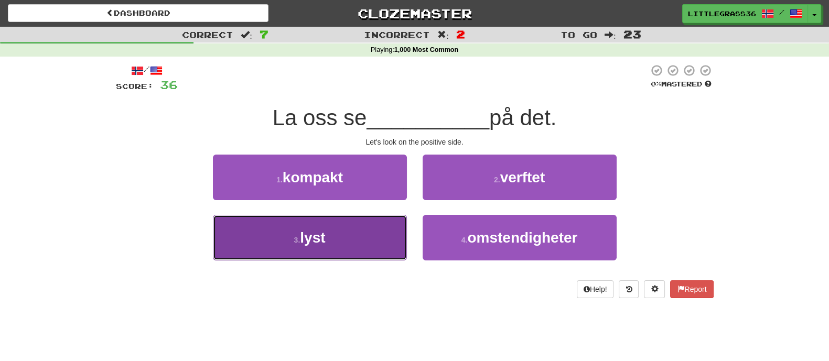
click at [339, 231] on button "3 . lyst" at bounding box center [310, 238] width 194 height 46
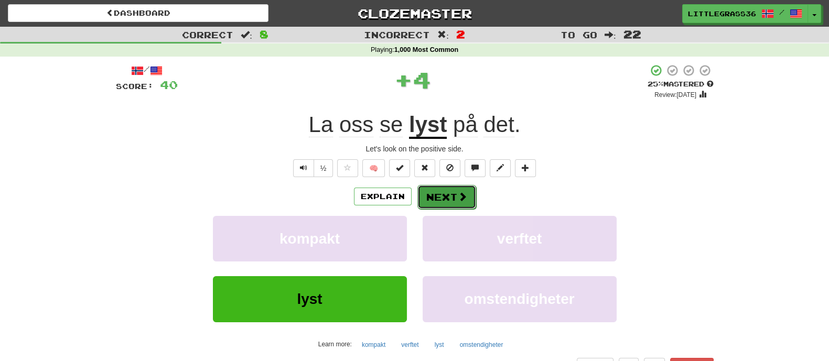
click at [465, 193] on span at bounding box center [462, 196] width 9 height 9
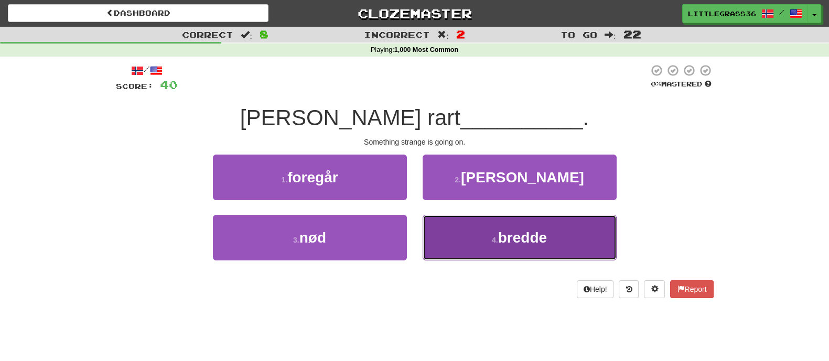
click at [473, 227] on button "4 . bredde" at bounding box center [520, 238] width 194 height 46
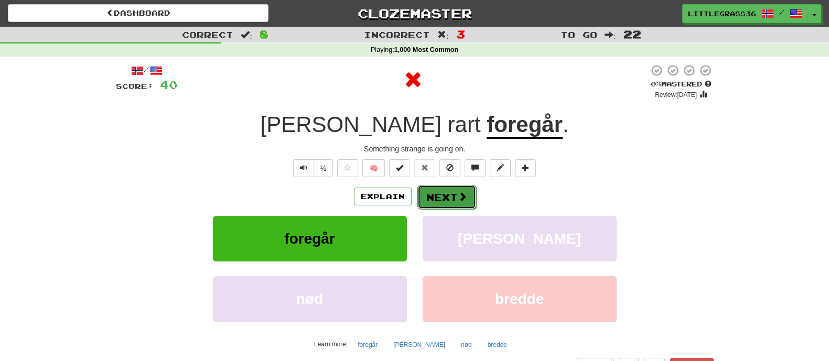
click at [459, 195] on span at bounding box center [462, 196] width 9 height 9
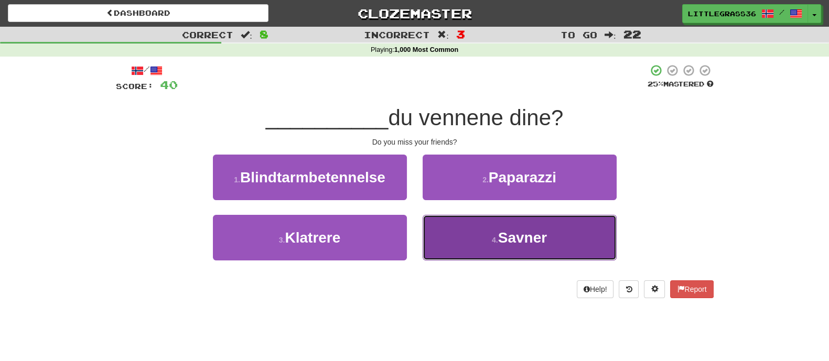
click at [463, 220] on button "4 . Savner" at bounding box center [520, 238] width 194 height 46
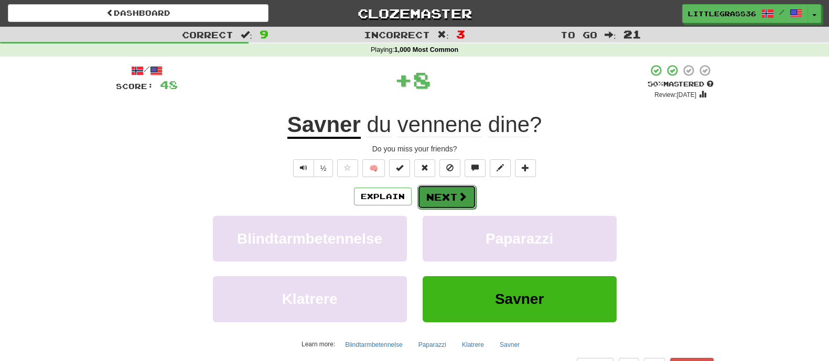
click at [440, 190] on button "Next" at bounding box center [446, 197] width 59 height 24
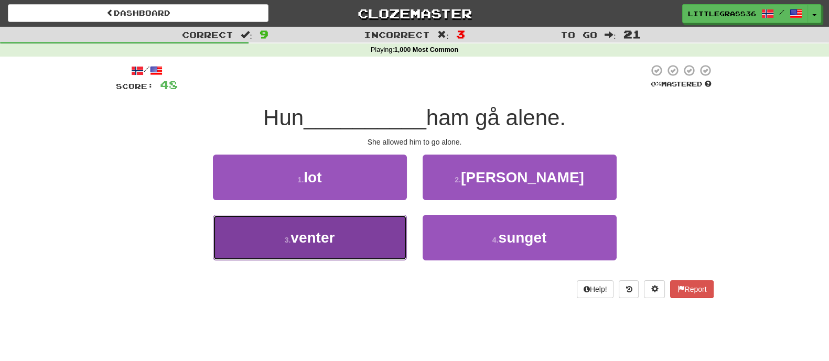
click at [351, 232] on button "3 . venter" at bounding box center [310, 238] width 194 height 46
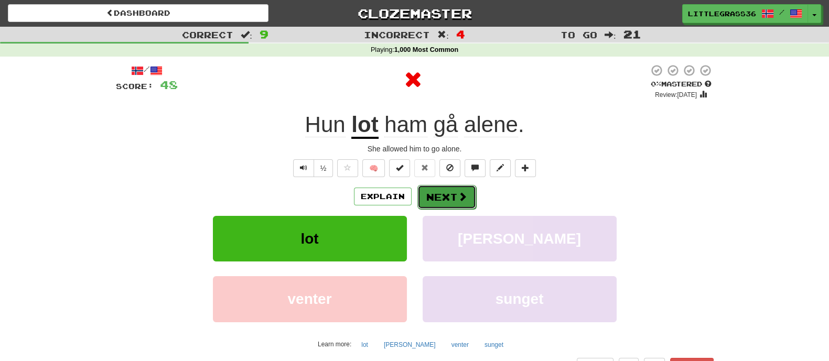
click at [425, 203] on button "Next" at bounding box center [446, 197] width 59 height 24
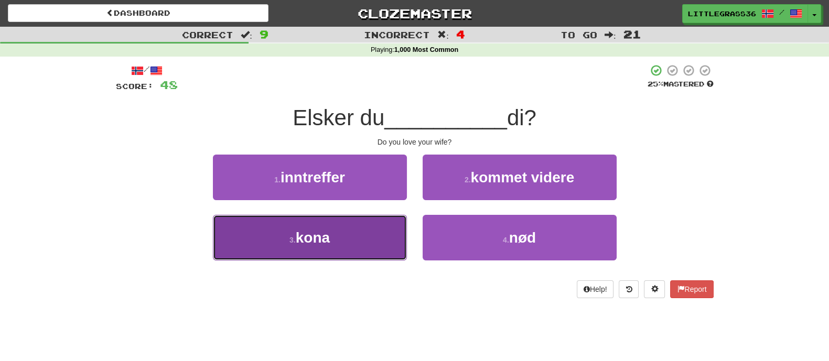
click at [370, 244] on button "3 . kona" at bounding box center [310, 238] width 194 height 46
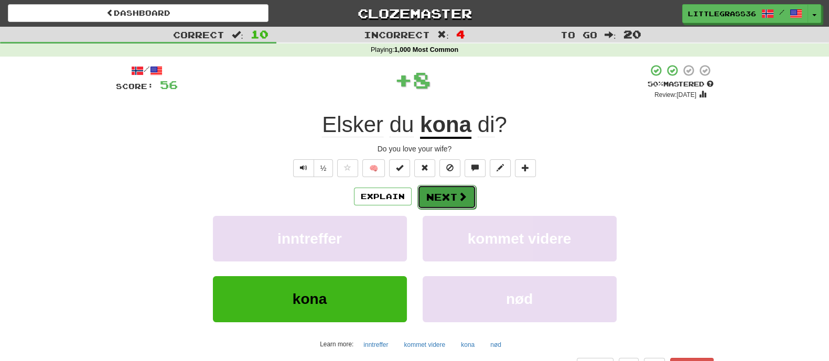
click at [444, 190] on button "Next" at bounding box center [446, 197] width 59 height 24
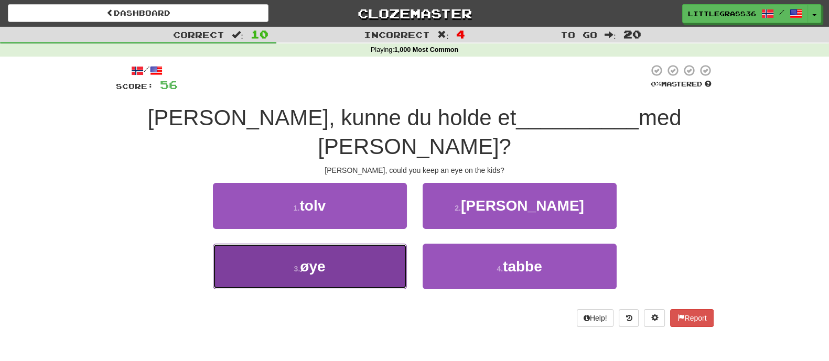
click at [356, 244] on button "3 . øye" at bounding box center [310, 267] width 194 height 46
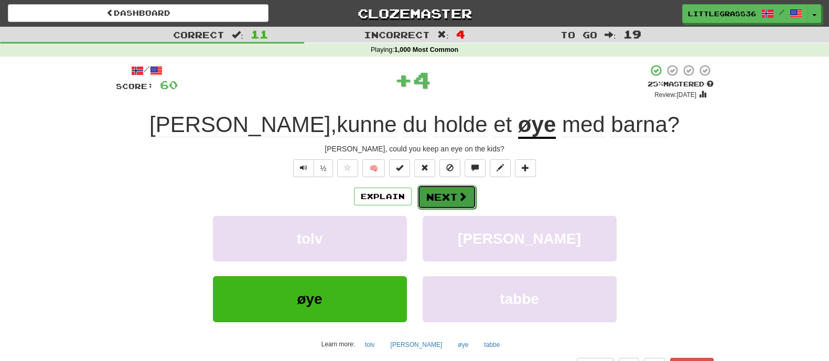
click at [450, 203] on button "Next" at bounding box center [446, 197] width 59 height 24
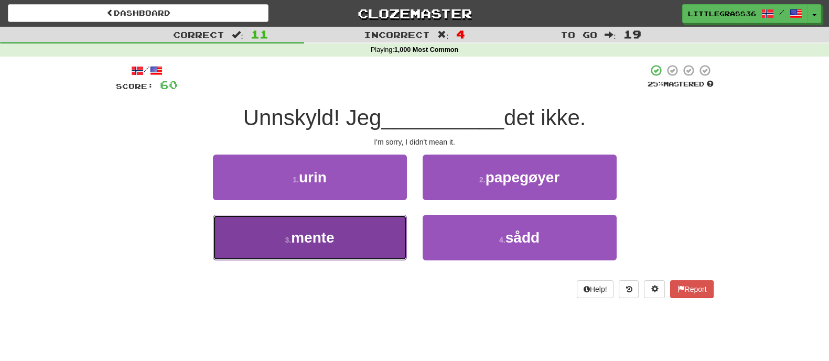
click at [391, 229] on button "3 . mente" at bounding box center [310, 238] width 194 height 46
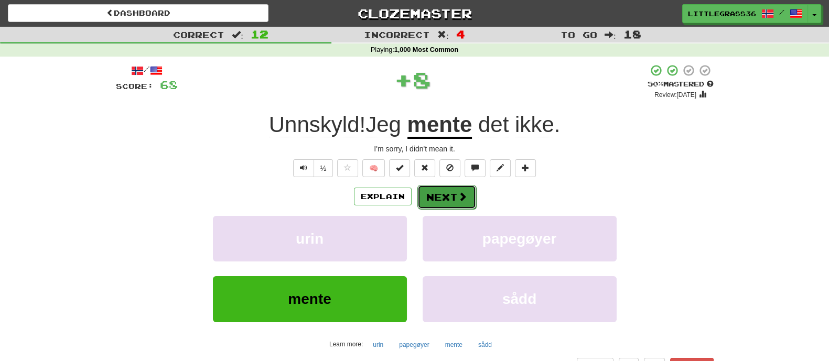
click at [443, 195] on button "Next" at bounding box center [446, 197] width 59 height 24
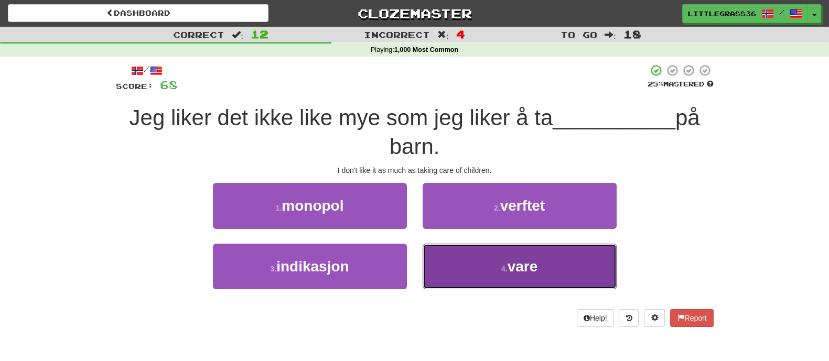
click at [448, 260] on button "4 . vare" at bounding box center [520, 267] width 194 height 46
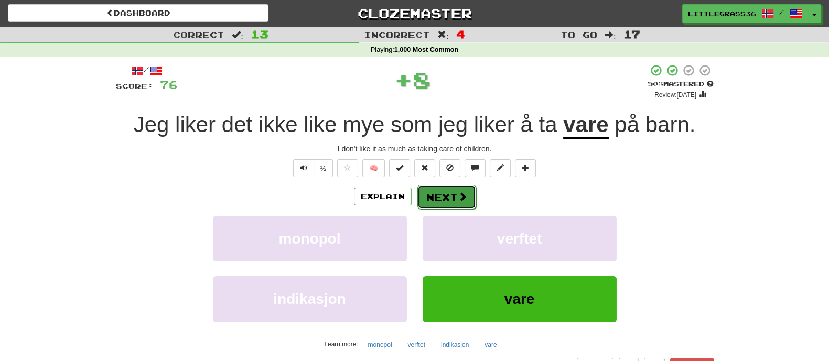
click at [443, 199] on button "Next" at bounding box center [446, 197] width 59 height 24
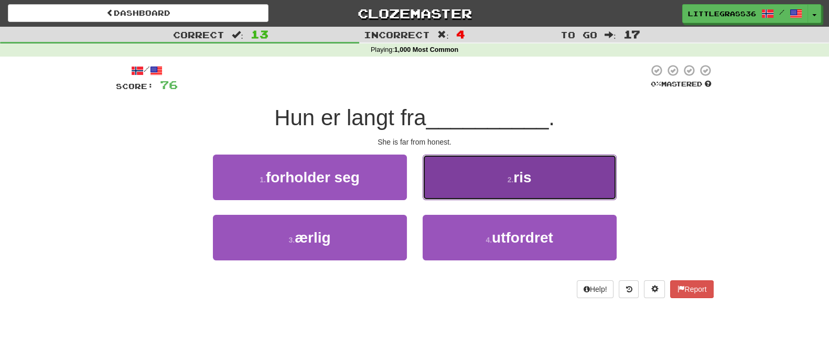
click at [444, 199] on button "2 . ris" at bounding box center [520, 178] width 194 height 46
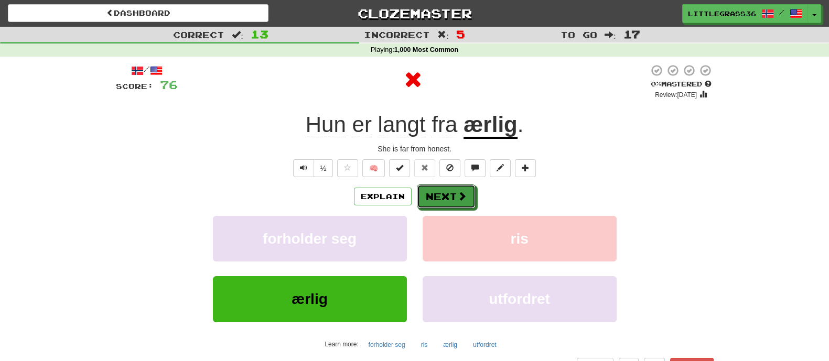
click at [444, 199] on button "Next" at bounding box center [446, 197] width 59 height 24
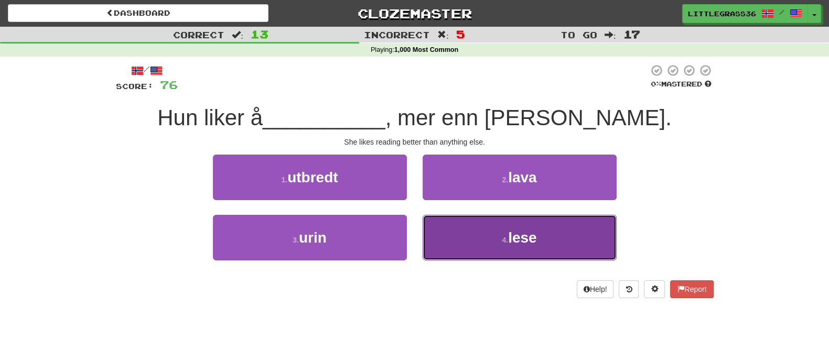
click at [461, 225] on button "4 . lese" at bounding box center [520, 238] width 194 height 46
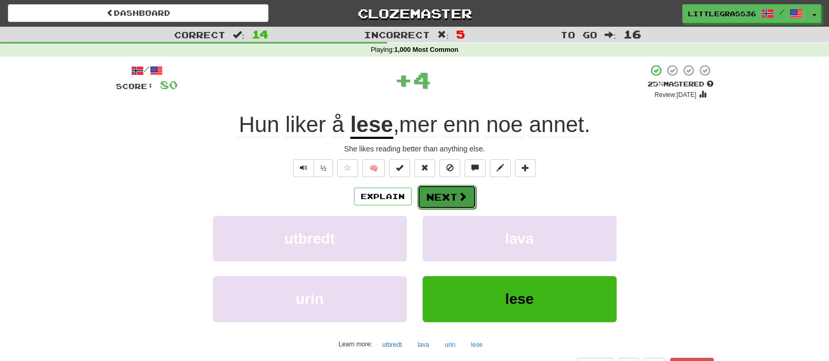
click at [458, 190] on button "Next" at bounding box center [446, 197] width 59 height 24
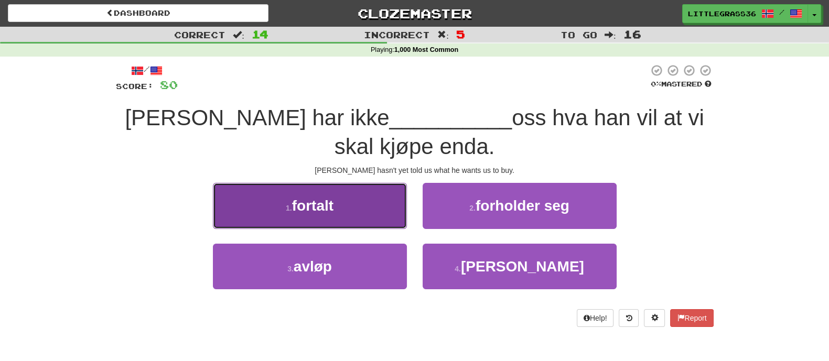
click at [368, 216] on button "1 . fortalt" at bounding box center [310, 206] width 194 height 46
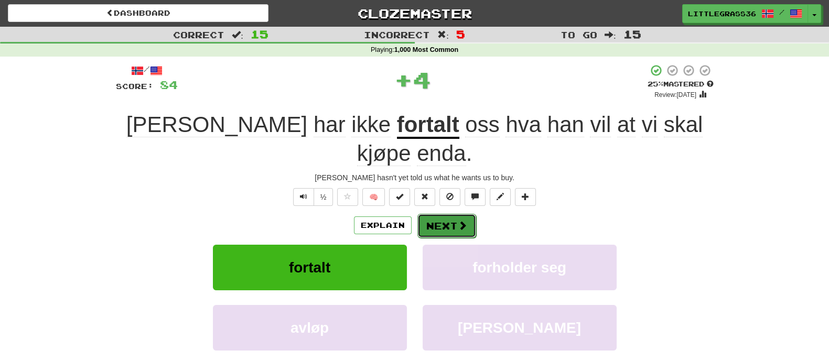
click at [454, 214] on button "Next" at bounding box center [446, 226] width 59 height 24
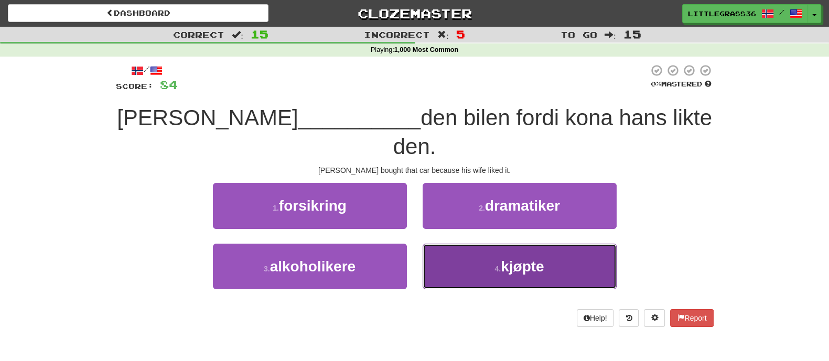
click at [442, 244] on button "4 . kjøpte" at bounding box center [520, 267] width 194 height 46
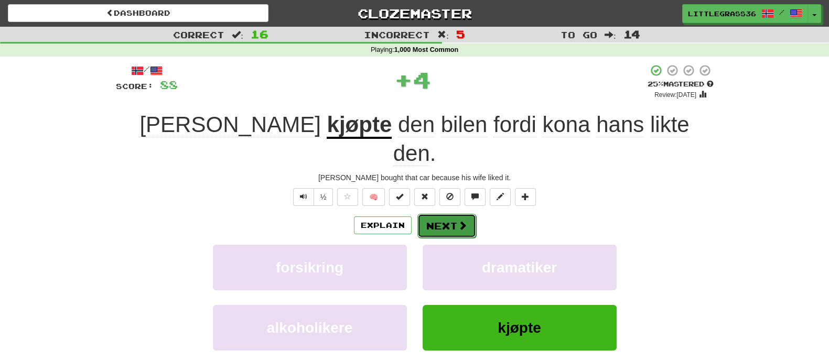
click at [440, 214] on button "Next" at bounding box center [446, 226] width 59 height 24
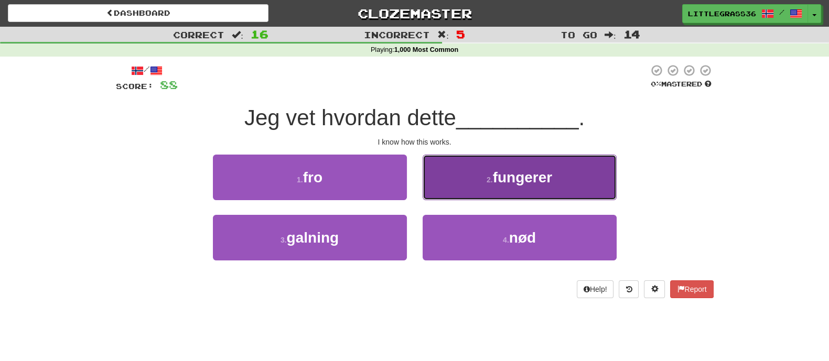
click at [433, 192] on button "2 . fungerer" at bounding box center [520, 178] width 194 height 46
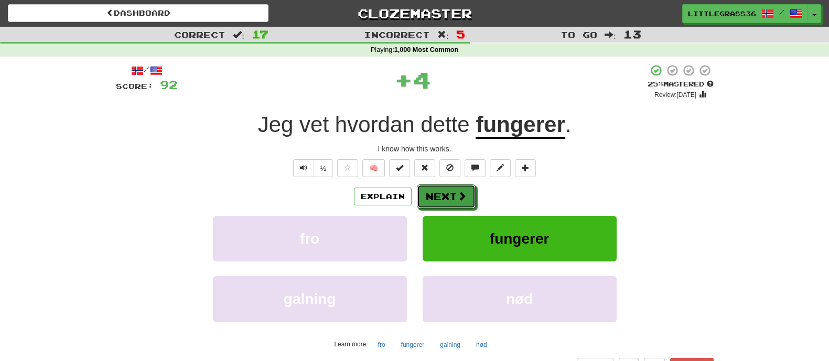
click at [433, 192] on button "Next" at bounding box center [446, 197] width 59 height 24
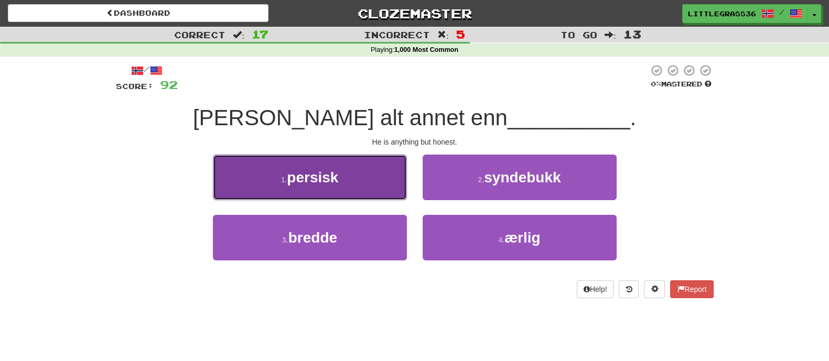
click at [389, 188] on button "1 . persisk" at bounding box center [310, 178] width 194 height 46
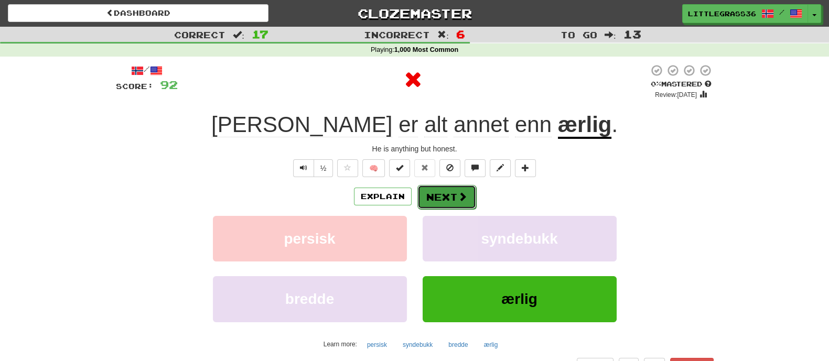
click at [444, 188] on button "Next" at bounding box center [446, 197] width 59 height 24
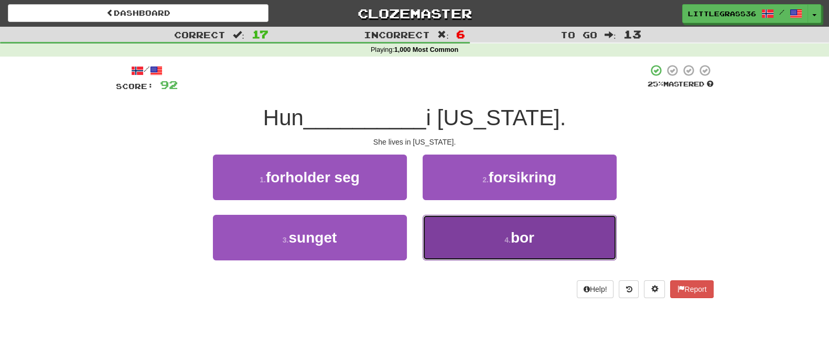
click at [470, 235] on button "4 . bor" at bounding box center [520, 238] width 194 height 46
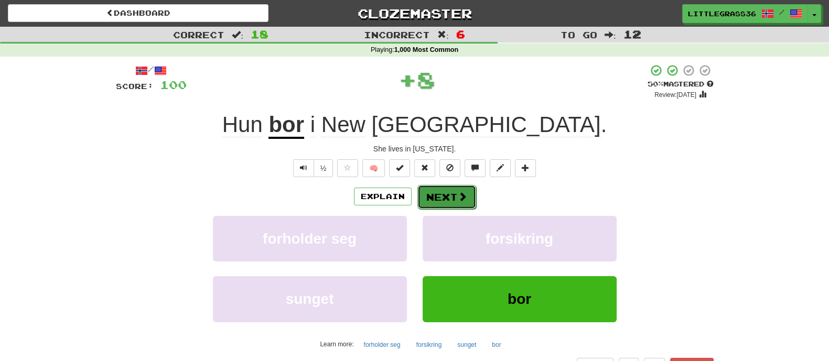
click at [456, 202] on button "Next" at bounding box center [446, 197] width 59 height 24
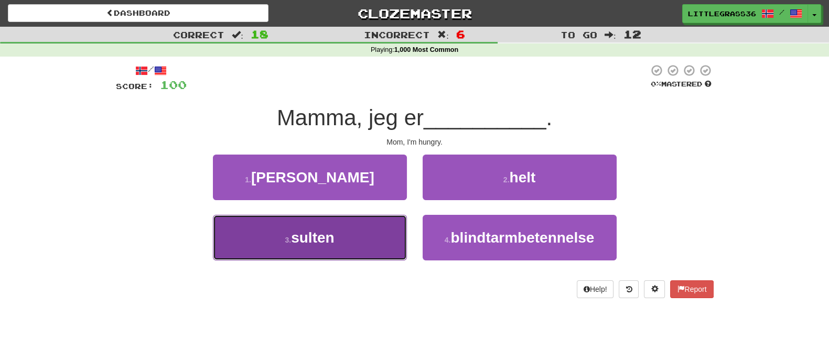
click at [385, 227] on button "3 . sulten" at bounding box center [310, 238] width 194 height 46
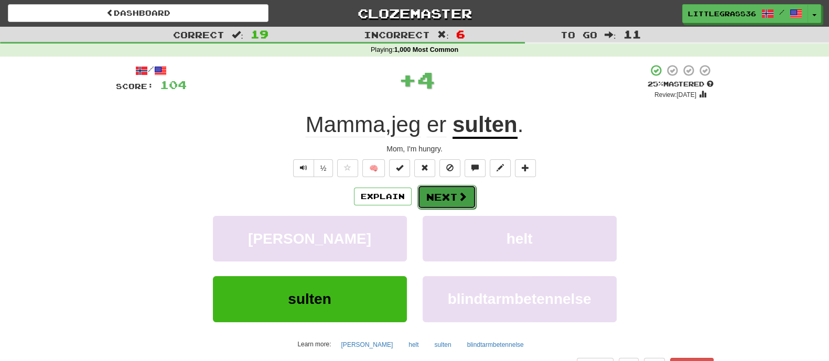
click at [448, 204] on button "Next" at bounding box center [446, 197] width 59 height 24
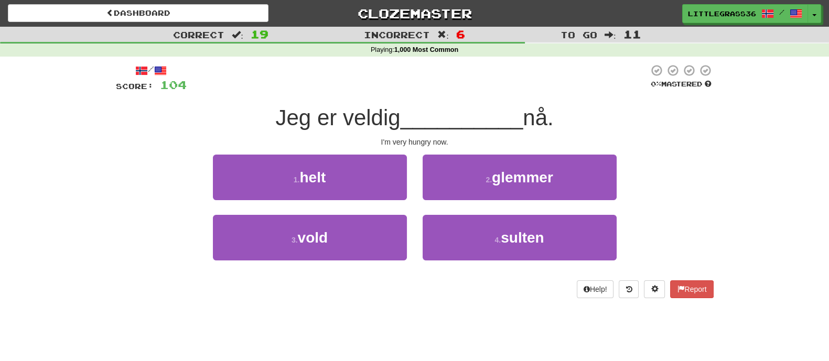
click at [448, 213] on div "2 . glemmer" at bounding box center [520, 185] width 210 height 60
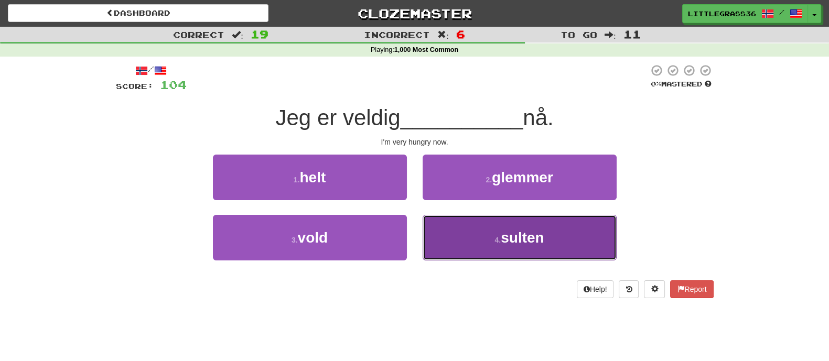
click at [467, 225] on button "4 . sulten" at bounding box center [520, 238] width 194 height 46
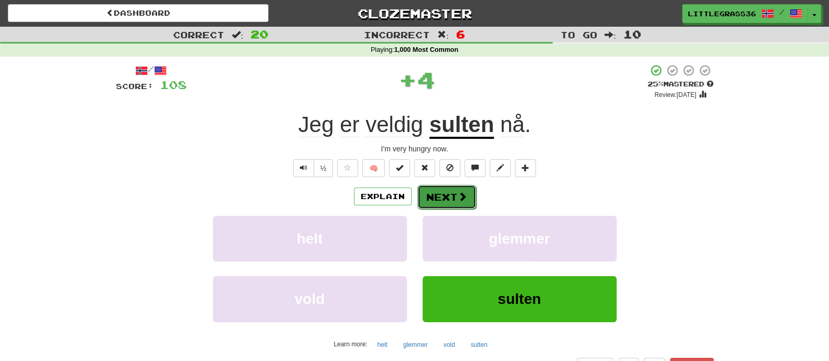
click at [452, 202] on button "Next" at bounding box center [446, 197] width 59 height 24
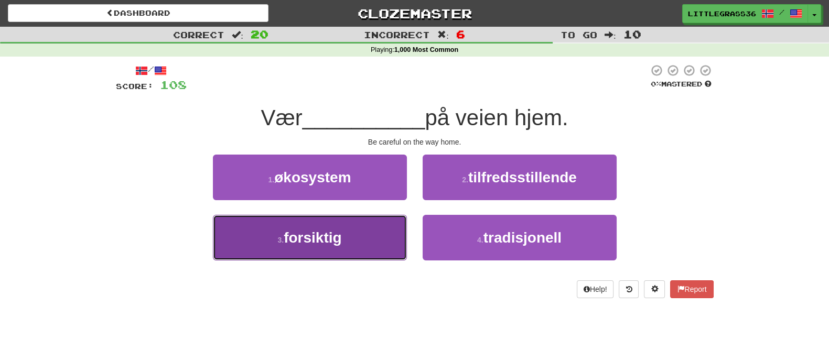
click at [395, 227] on button "3 . forsiktig" at bounding box center [310, 238] width 194 height 46
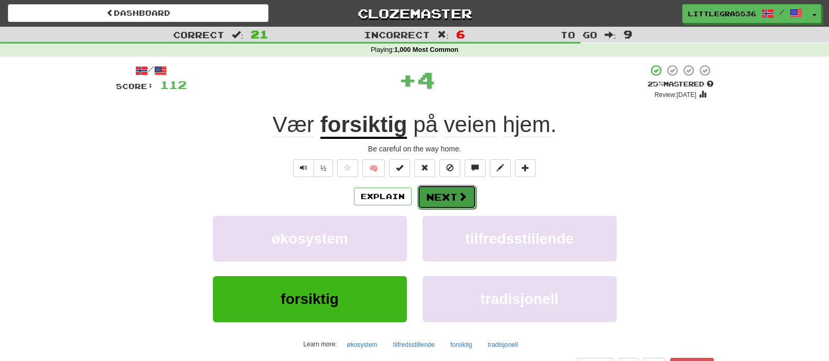
click at [452, 206] on button "Next" at bounding box center [446, 197] width 59 height 24
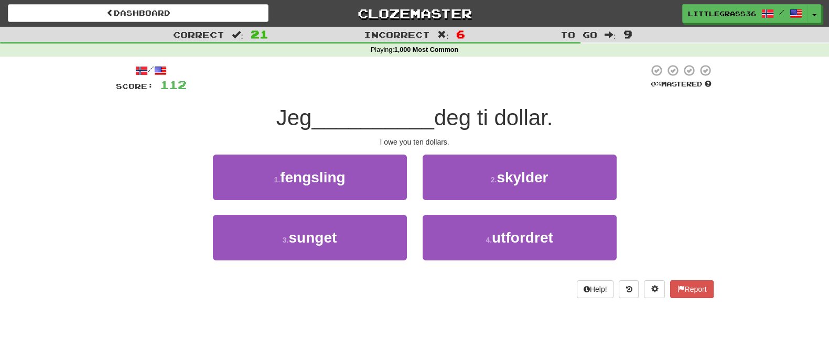
click at [409, 182] on div "1 . fengsling" at bounding box center [310, 185] width 210 height 60
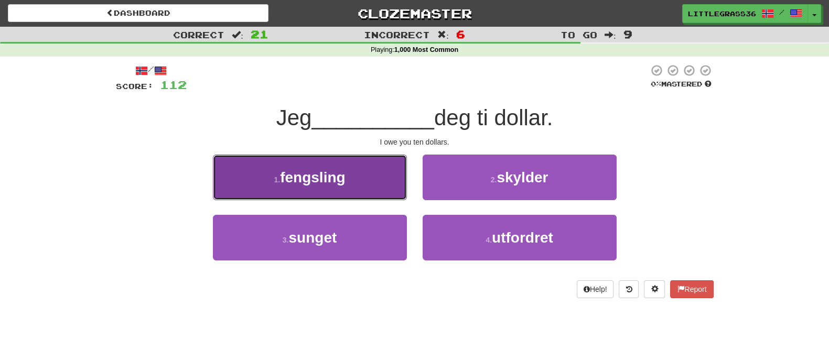
click at [380, 182] on button "1 . fengsling" at bounding box center [310, 178] width 194 height 46
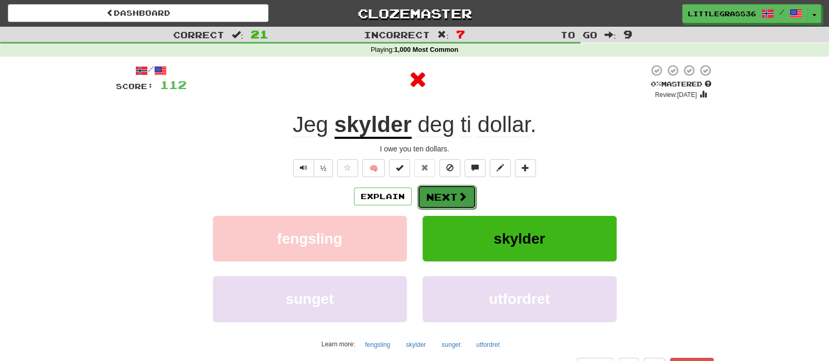
click at [430, 190] on button "Next" at bounding box center [446, 197] width 59 height 24
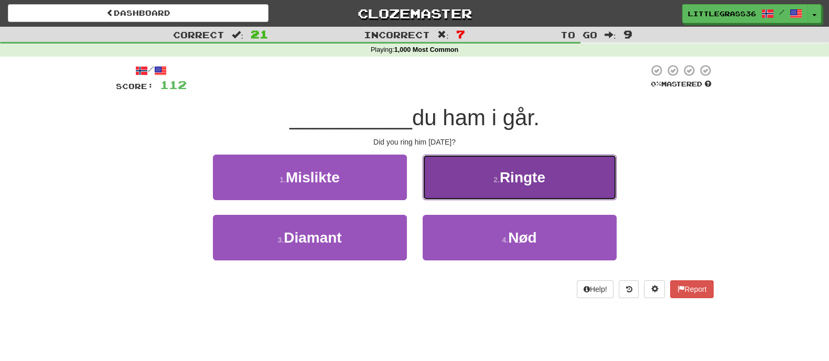
click at [453, 188] on button "2 . Ringte" at bounding box center [520, 178] width 194 height 46
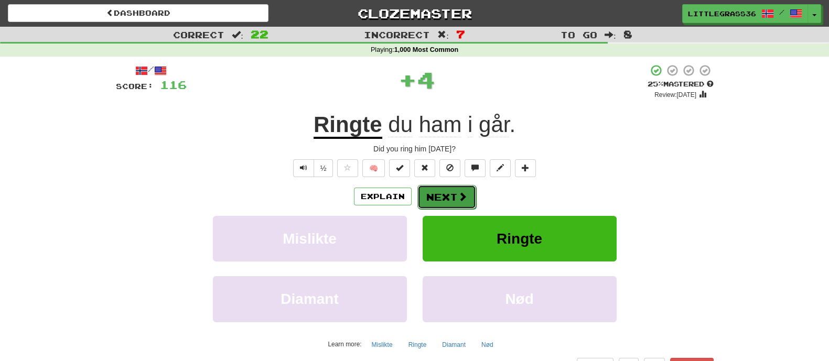
click at [450, 193] on button "Next" at bounding box center [446, 197] width 59 height 24
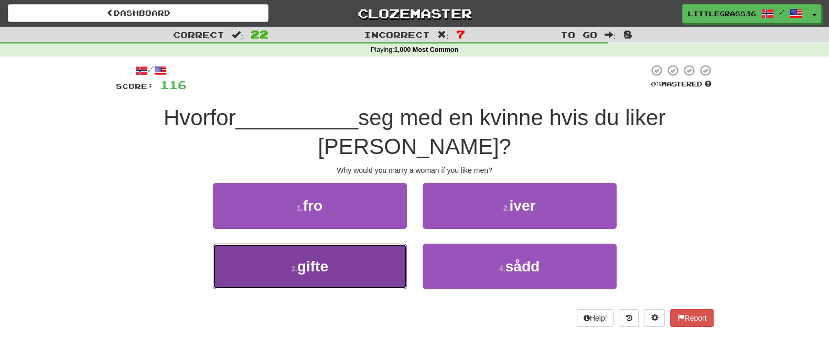
click at [350, 244] on button "3 . gifte" at bounding box center [310, 267] width 194 height 46
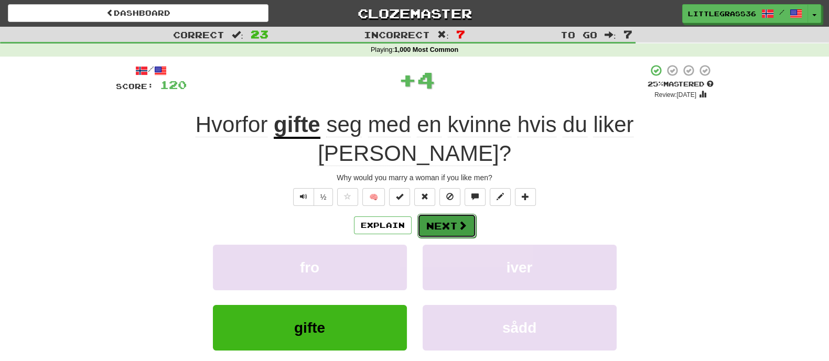
click at [438, 214] on button "Next" at bounding box center [446, 226] width 59 height 24
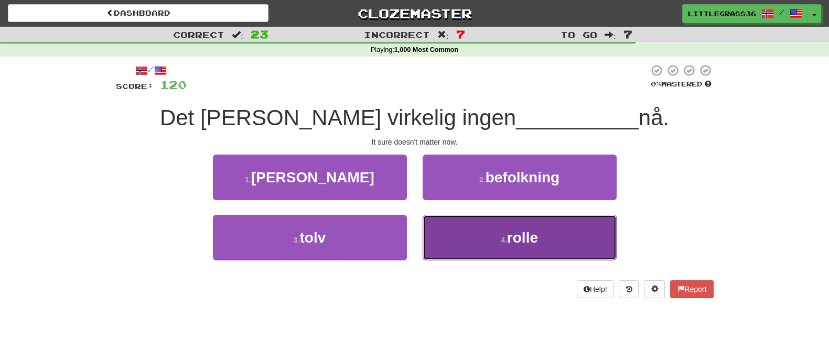
click at [427, 236] on button "4 . rolle" at bounding box center [520, 238] width 194 height 46
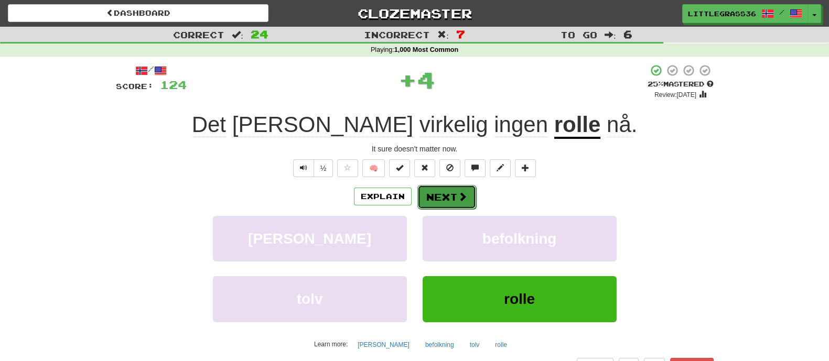
click at [434, 206] on button "Next" at bounding box center [446, 197] width 59 height 24
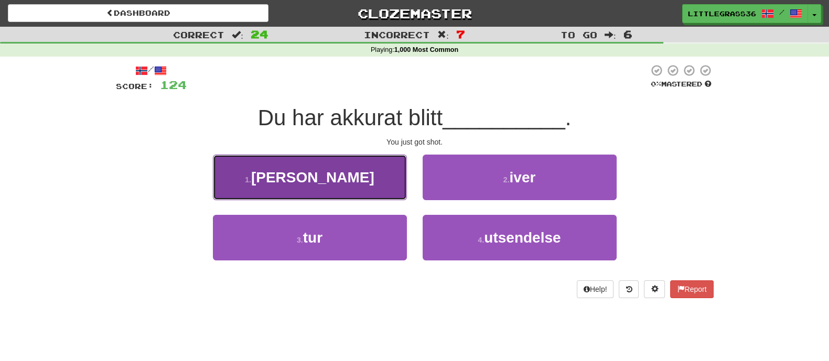
click at [374, 179] on button "1 . skutt" at bounding box center [310, 178] width 194 height 46
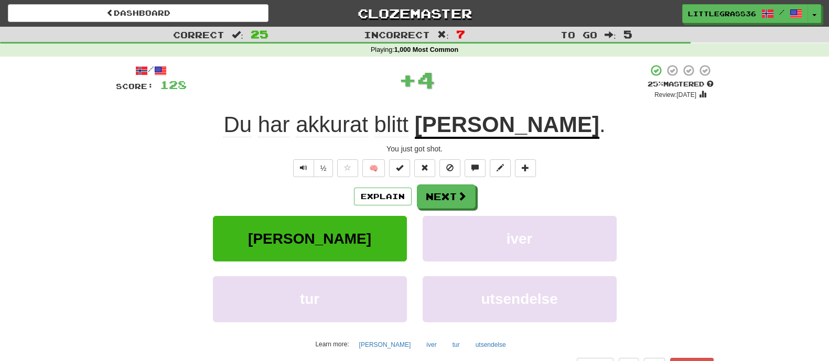
click at [439, 209] on div "Explain Next skutt iver tur utsendelse Learn more: skutt iver tur utsendelse" at bounding box center [415, 269] width 598 height 168
click at [439, 201] on button "Next" at bounding box center [446, 197] width 59 height 24
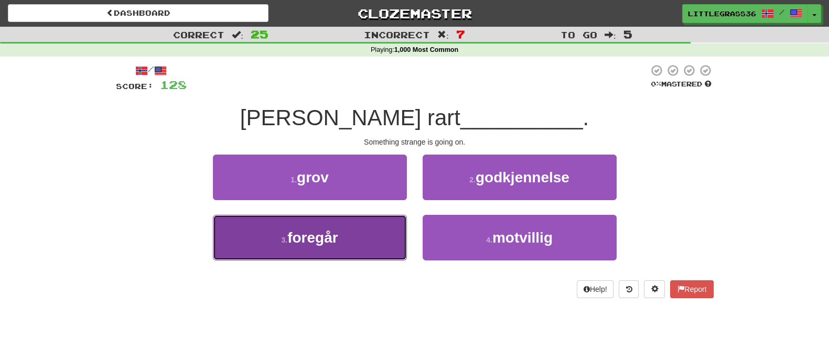
click at [376, 237] on button "3 . foregår" at bounding box center [310, 238] width 194 height 46
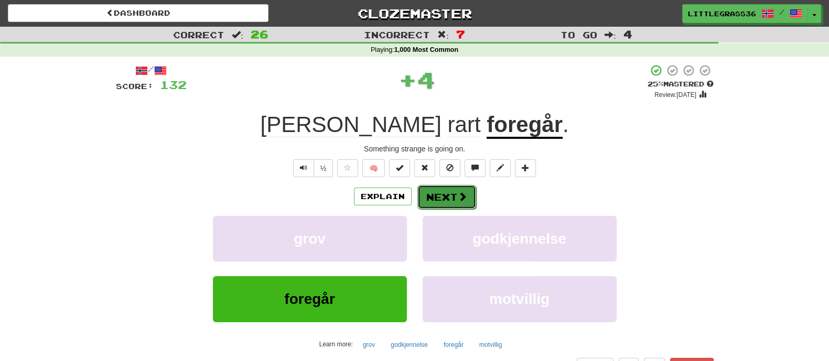
click at [433, 208] on button "Next" at bounding box center [446, 197] width 59 height 24
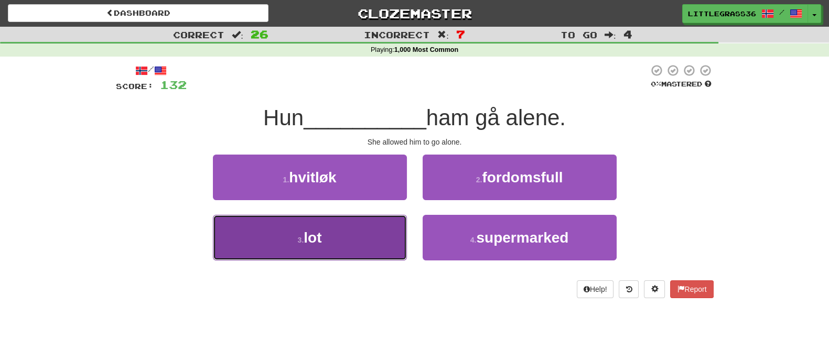
click at [383, 246] on button "3 . lot" at bounding box center [310, 238] width 194 height 46
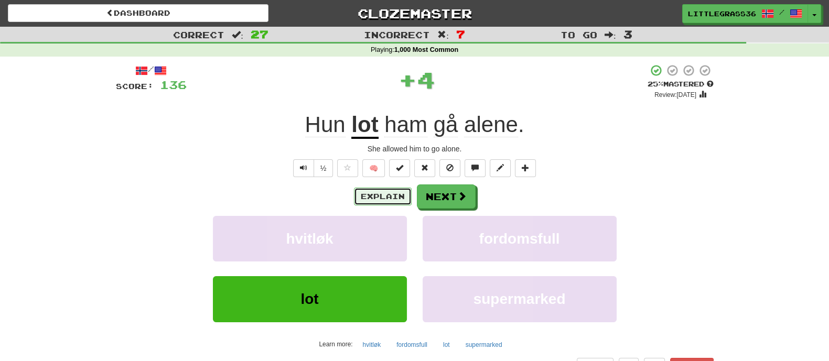
click at [367, 191] on button "Explain" at bounding box center [383, 197] width 58 height 18
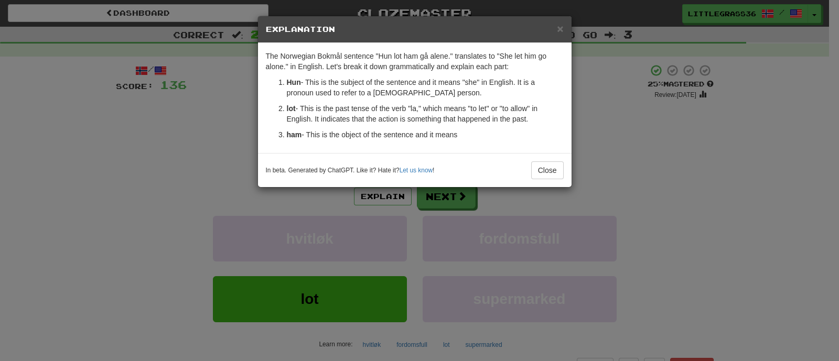
click at [419, 217] on div "× Explanation The Norwegian Bokmål sentence "Hun lot ham gå alene." translates …" at bounding box center [419, 180] width 839 height 361
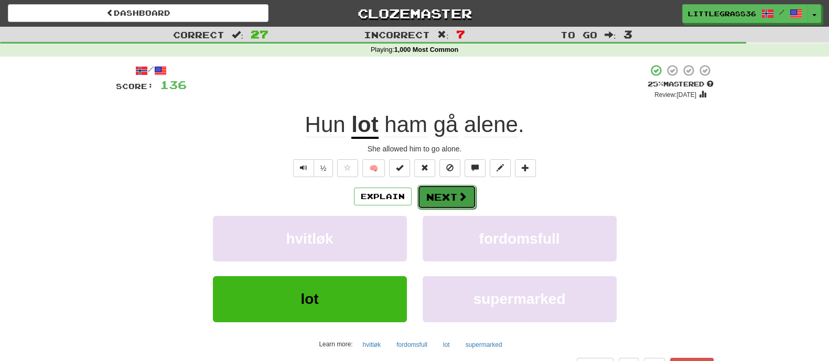
click at [442, 200] on button "Next" at bounding box center [446, 197] width 59 height 24
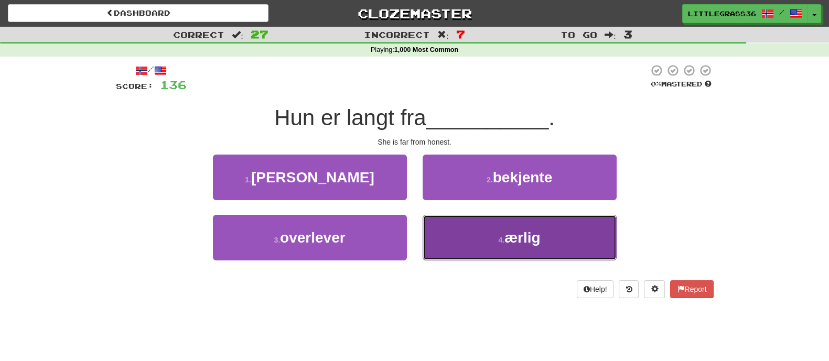
click at [465, 236] on button "4 . ærlig" at bounding box center [520, 238] width 194 height 46
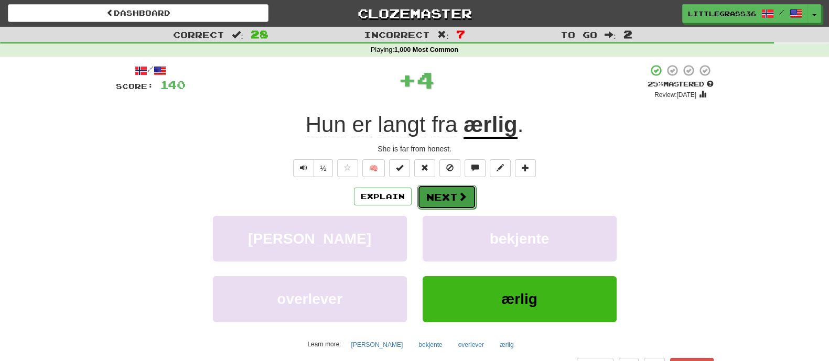
click at [438, 199] on button "Next" at bounding box center [446, 197] width 59 height 24
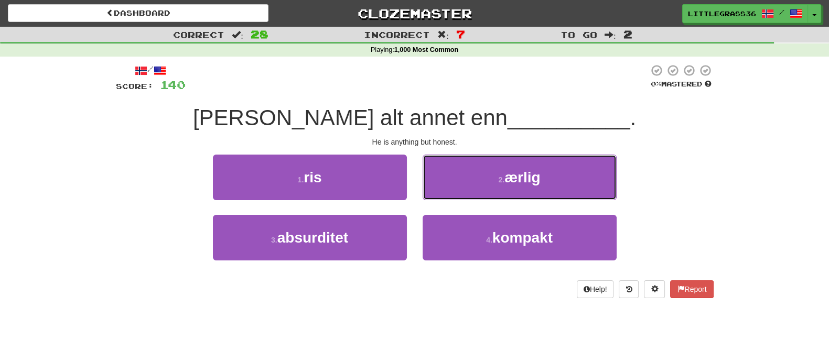
click at [438, 199] on button "2 . ærlig" at bounding box center [520, 178] width 194 height 46
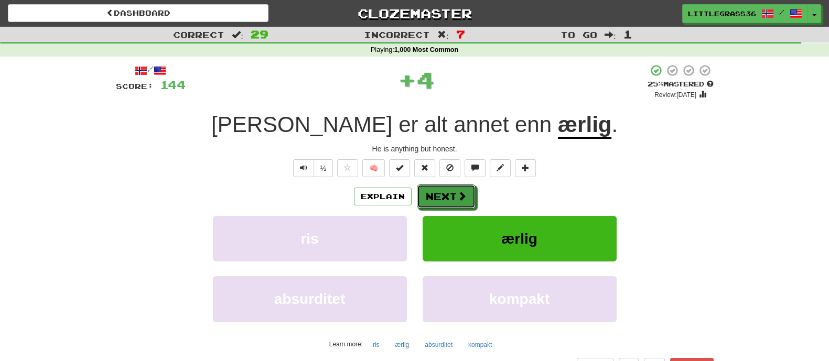
click at [438, 199] on button "Next" at bounding box center [446, 197] width 59 height 24
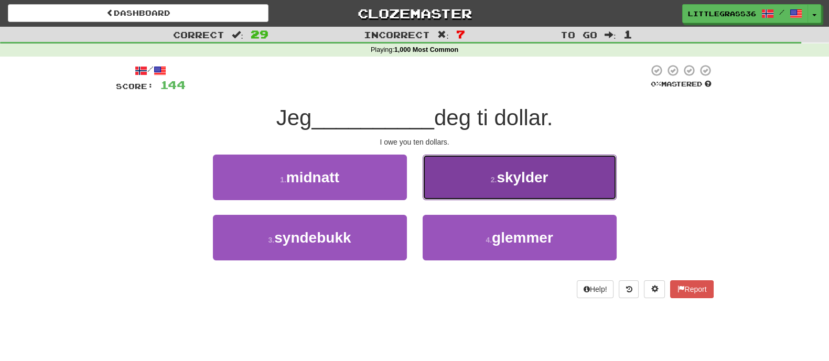
click at [440, 187] on button "2 . skylder" at bounding box center [520, 178] width 194 height 46
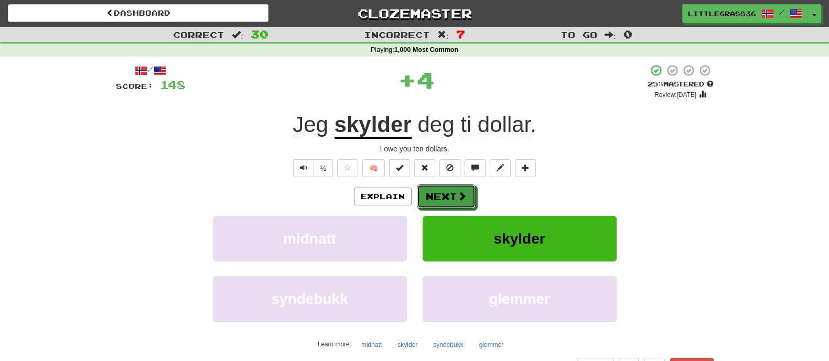
click at [440, 187] on button "Next" at bounding box center [446, 197] width 59 height 24
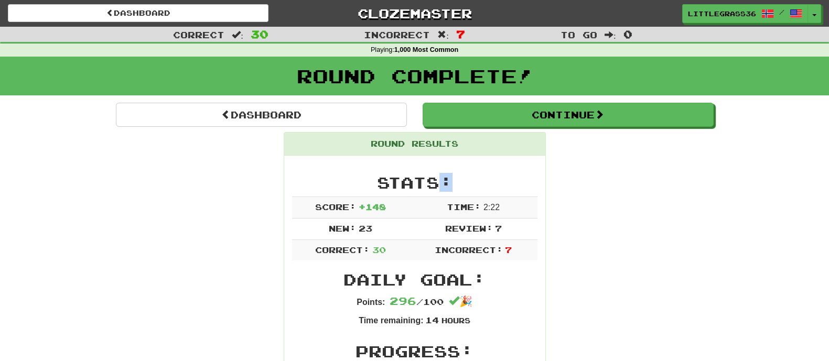
drag, startPoint x: 440, startPoint y: 187, endPoint x: 461, endPoint y: 181, distance: 21.8
click at [461, 181] on h2 "Stats:" at bounding box center [414, 182] width 245 height 17
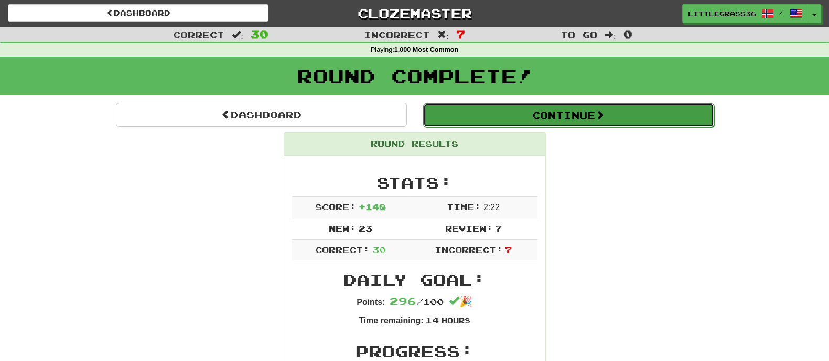
click at [471, 121] on button "Continue" at bounding box center [568, 115] width 291 height 24
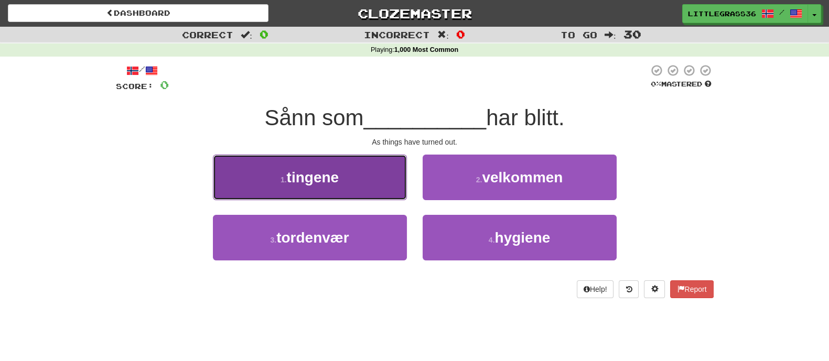
click at [369, 178] on button "1 . tingene" at bounding box center [310, 178] width 194 height 46
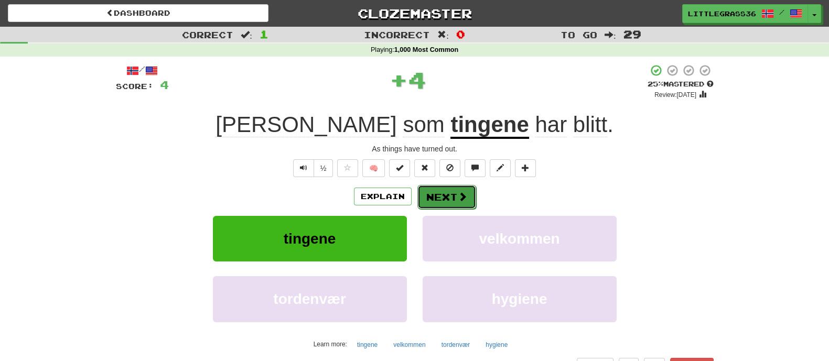
click at [435, 200] on button "Next" at bounding box center [446, 197] width 59 height 24
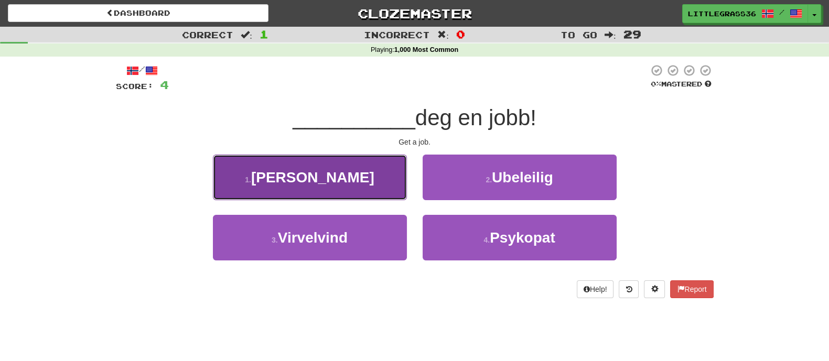
click at [392, 182] on button "1 . Finn" at bounding box center [310, 178] width 194 height 46
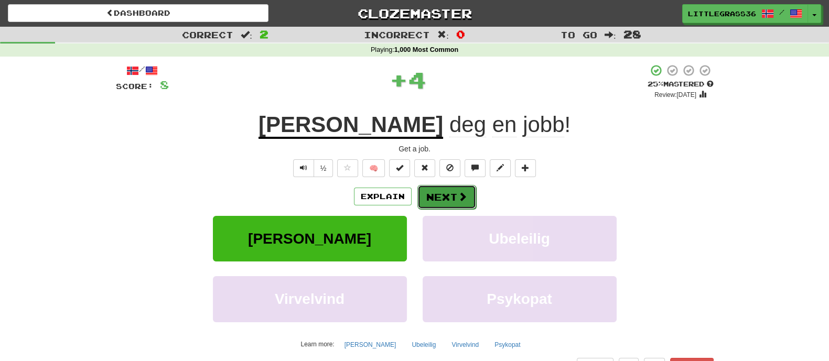
click at [419, 190] on button "Next" at bounding box center [446, 197] width 59 height 24
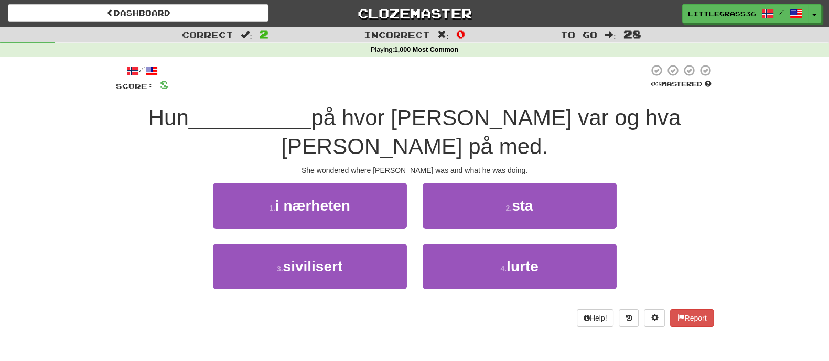
click at [419, 190] on div "2 . sta" at bounding box center [520, 213] width 210 height 60
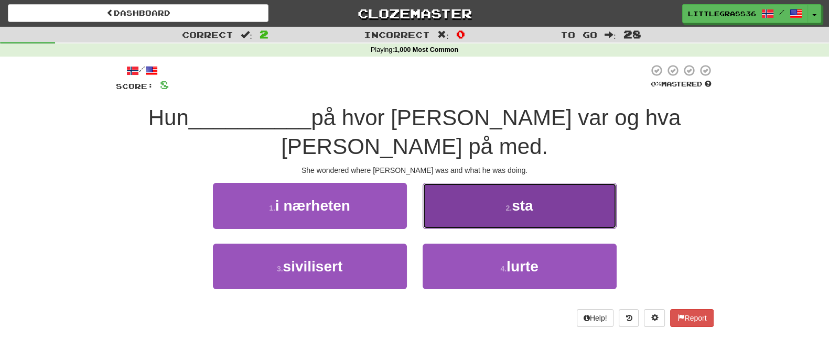
click at [427, 188] on button "2 . sta" at bounding box center [520, 206] width 194 height 46
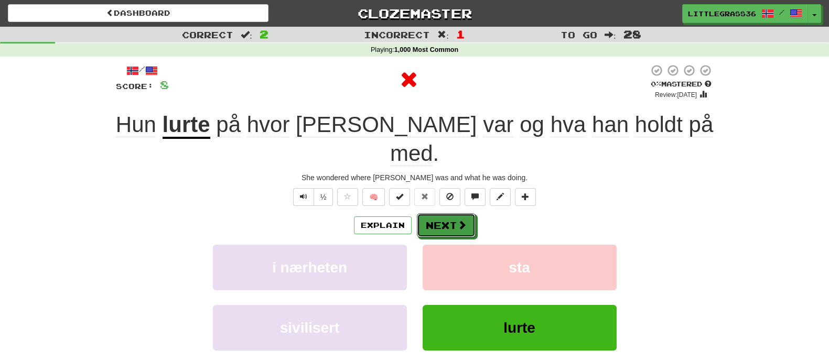
click at [427, 213] on button "Next" at bounding box center [446, 225] width 59 height 24
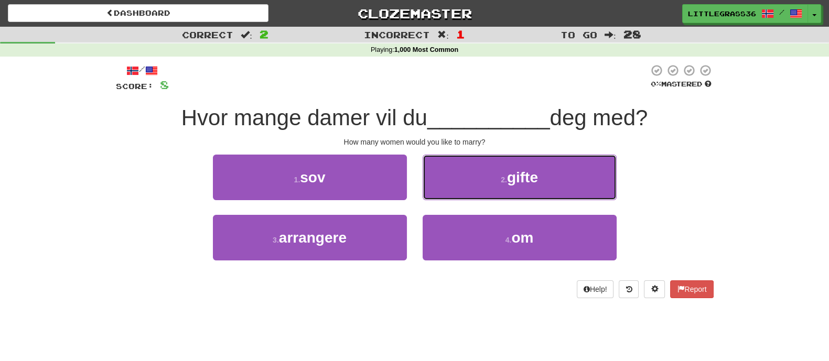
click at [427, 188] on button "2 . gifte" at bounding box center [520, 178] width 194 height 46
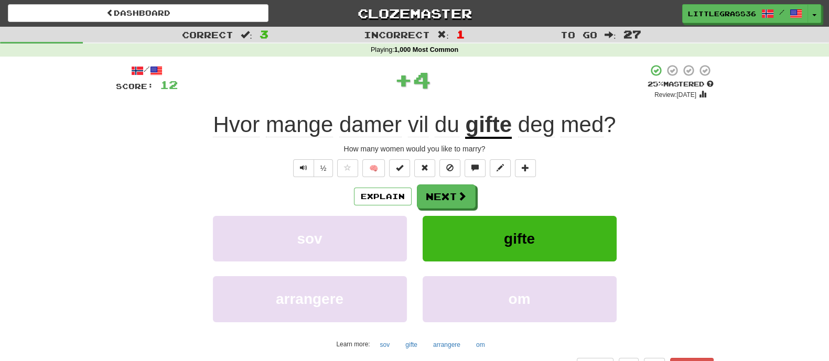
click at [427, 188] on button "Next" at bounding box center [446, 197] width 59 height 24
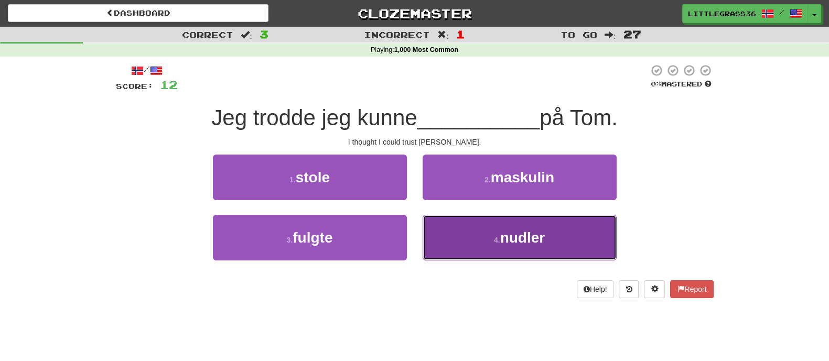
click at [451, 236] on button "4 . nudler" at bounding box center [520, 238] width 194 height 46
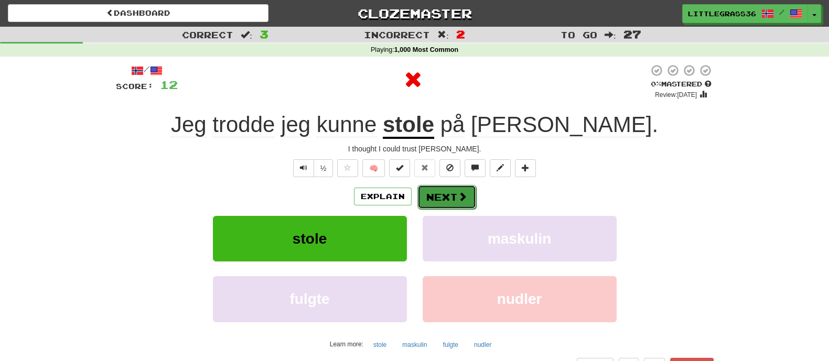
click at [445, 203] on button "Next" at bounding box center [446, 197] width 59 height 24
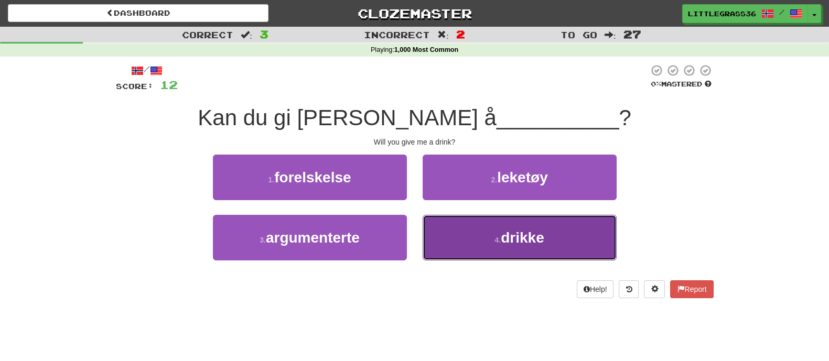
click at [439, 236] on button "4 . drikke" at bounding box center [520, 238] width 194 height 46
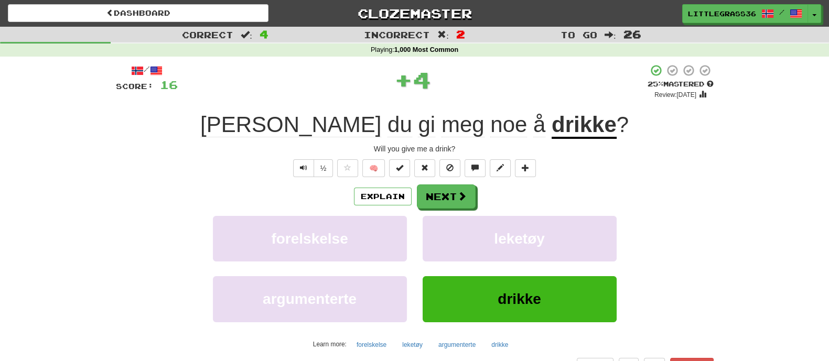
click at [440, 214] on div "Explain Next forelskelse leketøy argumenterte drikke Learn more: forelskelse le…" at bounding box center [415, 269] width 598 height 168
click at [453, 183] on div "/ Score: 16 + 4 25 % Mastered Review: 2025-09-20 Kan du gi meg noe å drikke ? W…" at bounding box center [415, 228] width 598 height 329
click at [461, 181] on div "/ Score: 16 + 4 25 % Mastered Review: 2025-09-20 Kan du gi meg noe å drikke ? W…" at bounding box center [415, 228] width 598 height 329
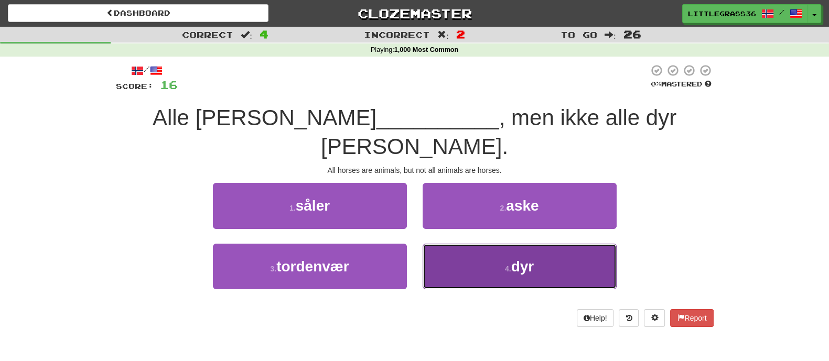
drag, startPoint x: 484, startPoint y: 231, endPoint x: 444, endPoint y: 227, distance: 40.1
drag, startPoint x: 444, startPoint y: 227, endPoint x: 451, endPoint y: 237, distance: 12.5
click at [451, 244] on button "4 . dyr" at bounding box center [520, 267] width 194 height 46
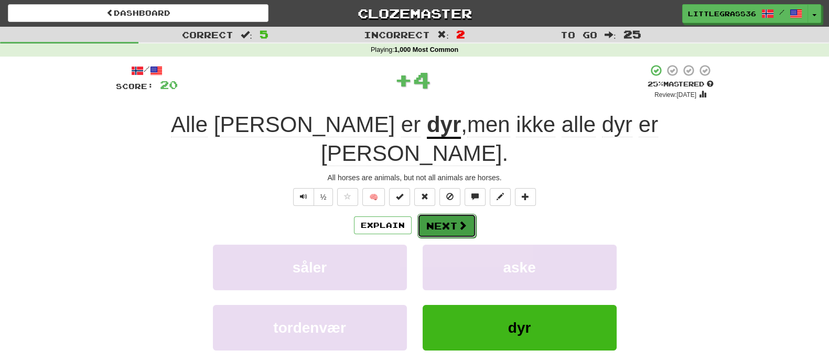
click at [455, 214] on button "Next" at bounding box center [446, 226] width 59 height 24
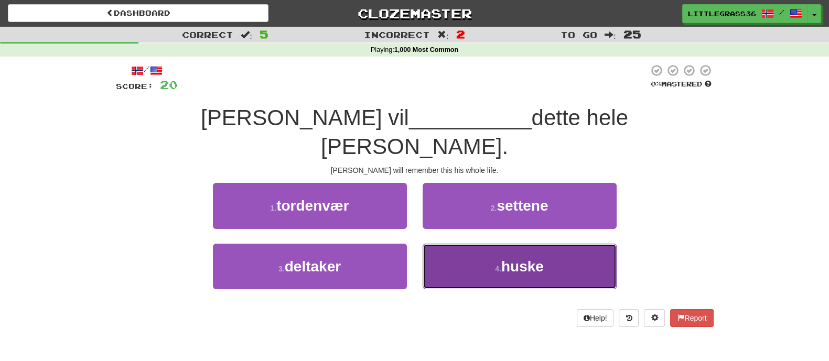
click at [446, 244] on button "4 . huske" at bounding box center [520, 267] width 194 height 46
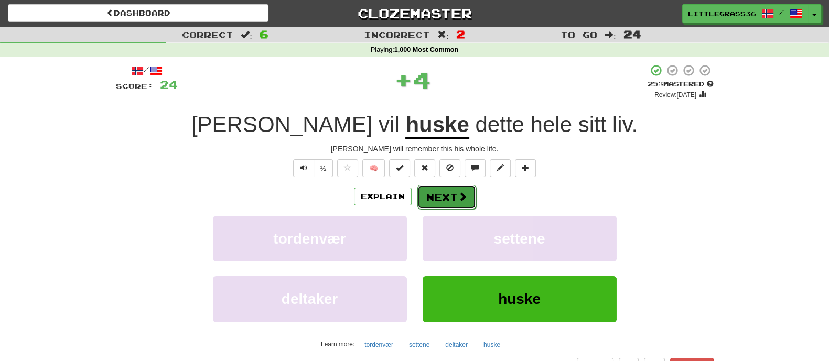
click at [426, 190] on button "Next" at bounding box center [446, 197] width 59 height 24
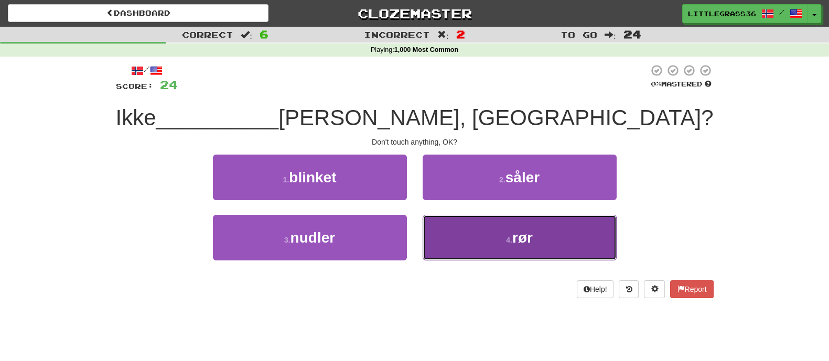
click at [441, 223] on button "4 . rør" at bounding box center [520, 238] width 194 height 46
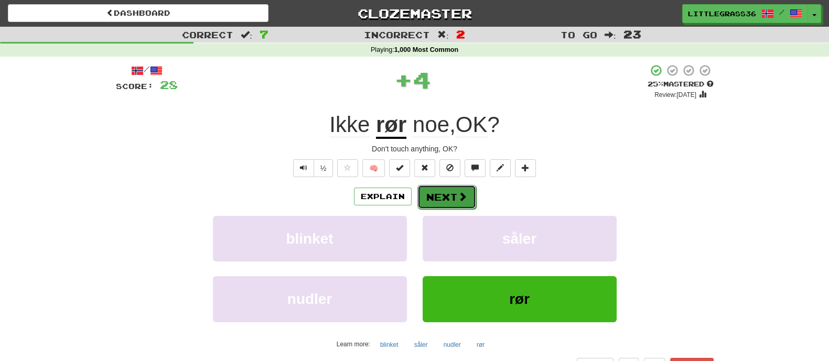
click at [441, 195] on button "Next" at bounding box center [446, 197] width 59 height 24
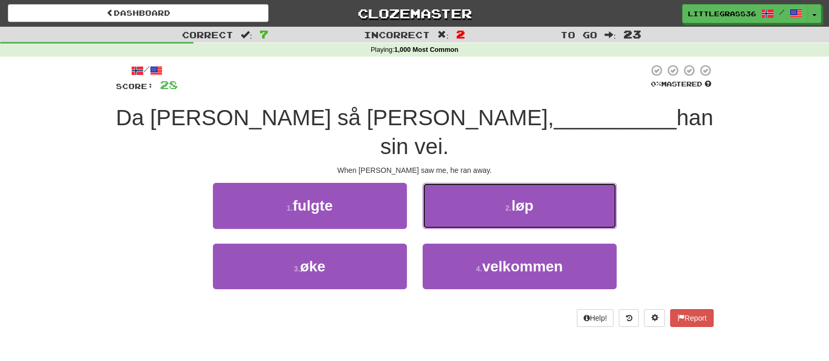
click at [441, 195] on button "2 . løp" at bounding box center [520, 206] width 194 height 46
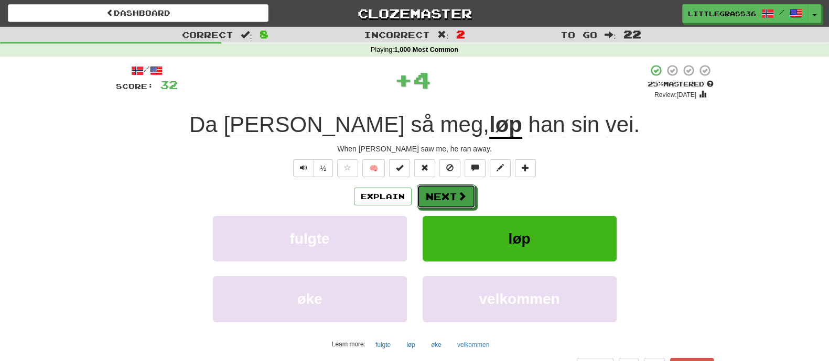
click at [441, 195] on button "Next" at bounding box center [446, 197] width 59 height 24
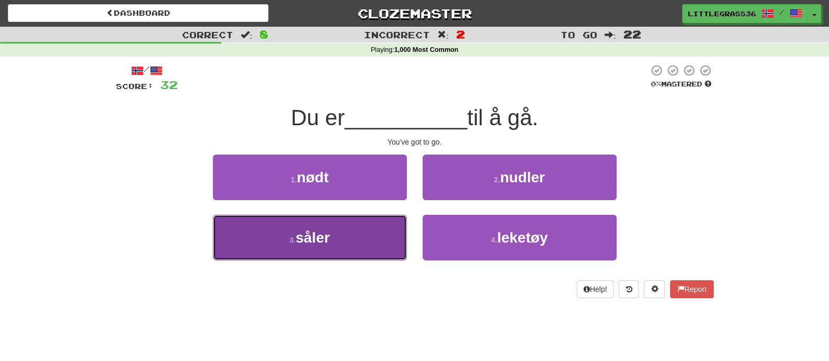
click at [392, 228] on button "3 . såler" at bounding box center [310, 238] width 194 height 46
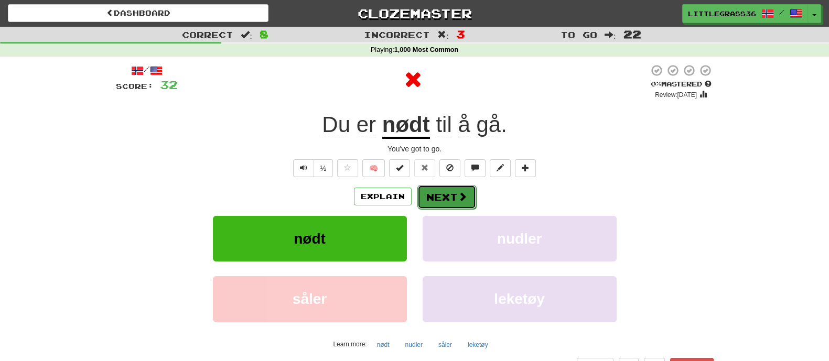
click at [445, 194] on button "Next" at bounding box center [446, 197] width 59 height 24
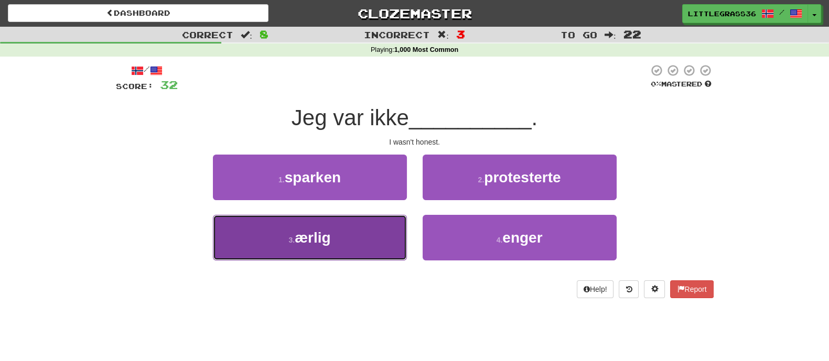
click at [394, 235] on button "3 . ærlig" at bounding box center [310, 238] width 194 height 46
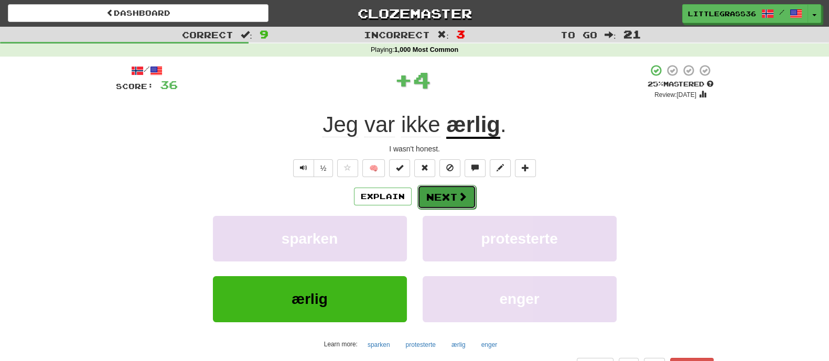
click at [433, 198] on button "Next" at bounding box center [446, 197] width 59 height 24
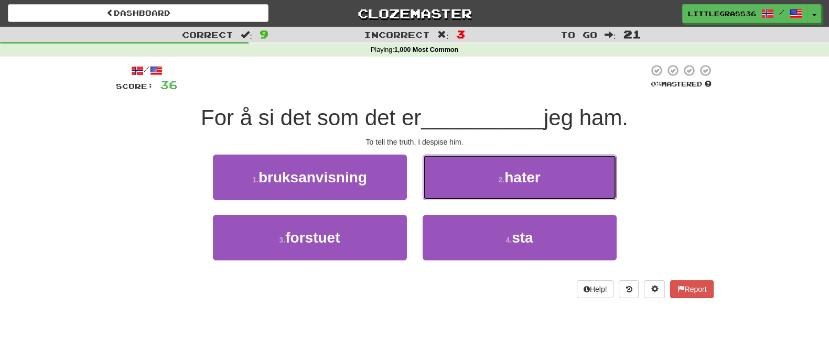
click at [433, 198] on button "2 . hater" at bounding box center [520, 178] width 194 height 46
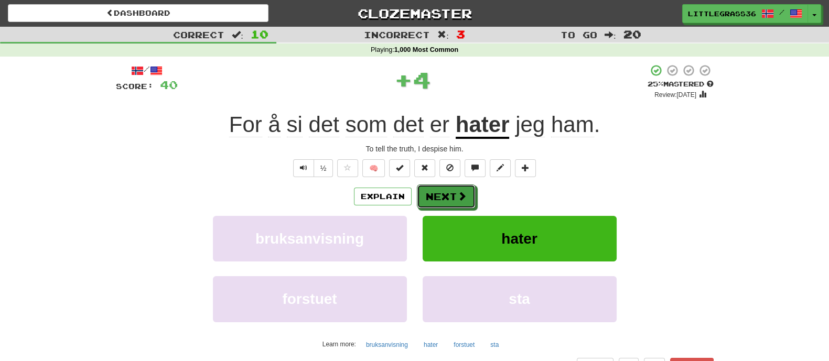
click at [433, 198] on button "Next" at bounding box center [446, 197] width 59 height 24
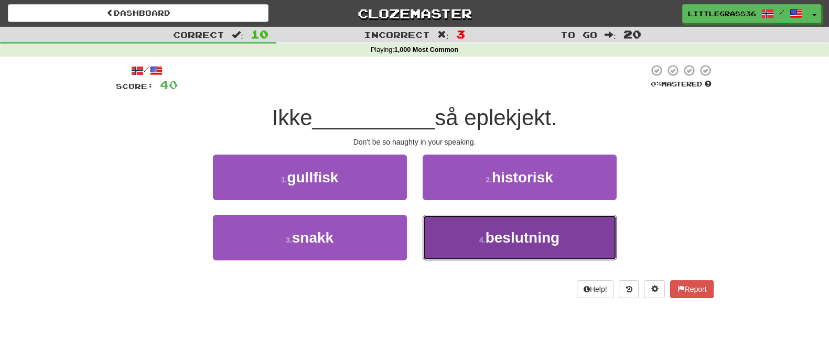
click at [480, 232] on button "4 . beslutning" at bounding box center [520, 238] width 194 height 46
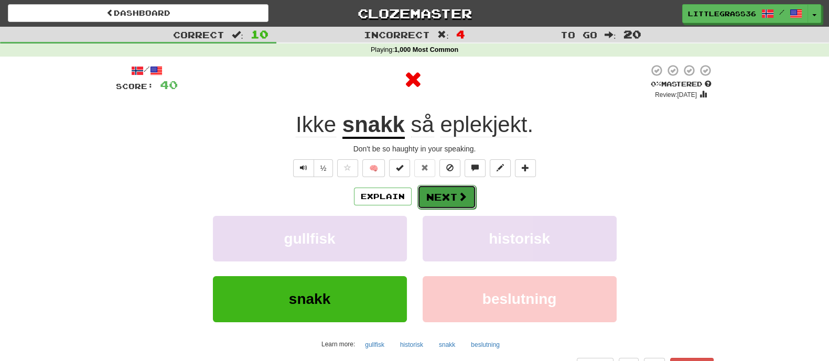
click at [467, 201] on button "Next" at bounding box center [446, 197] width 59 height 24
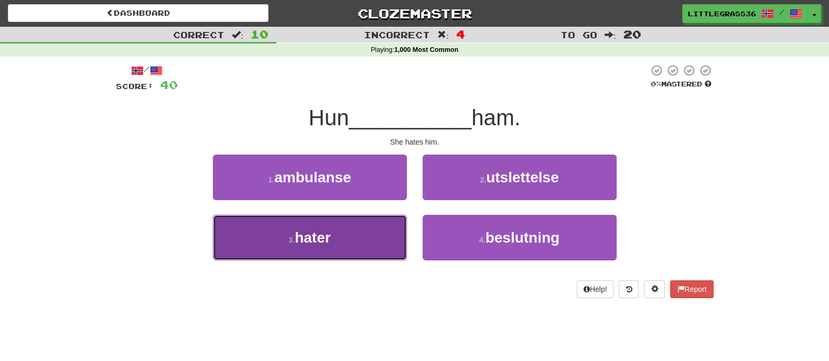
click at [390, 227] on button "3 . hater" at bounding box center [310, 238] width 194 height 46
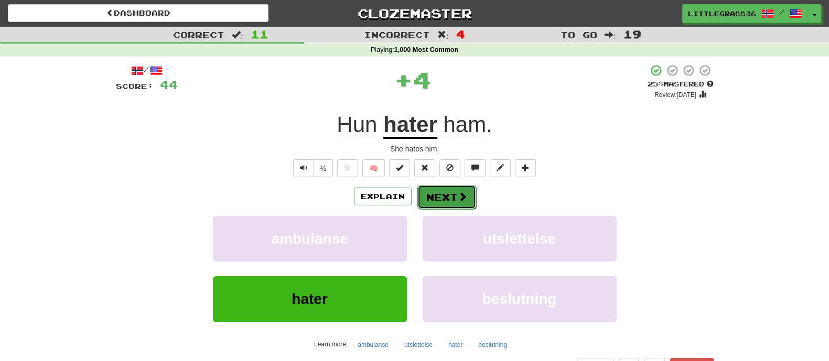
click at [446, 188] on button "Next" at bounding box center [446, 197] width 59 height 24
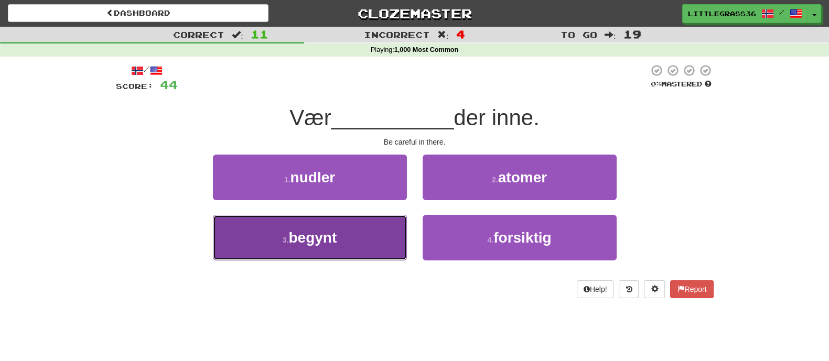
click at [355, 246] on button "3 . begynt" at bounding box center [310, 238] width 194 height 46
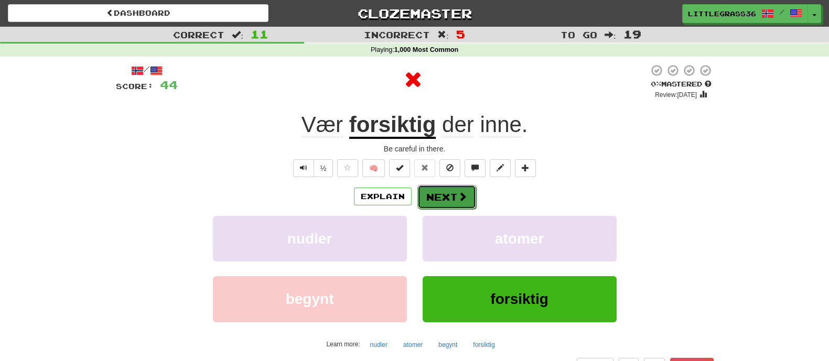
click at [443, 198] on button "Next" at bounding box center [446, 197] width 59 height 24
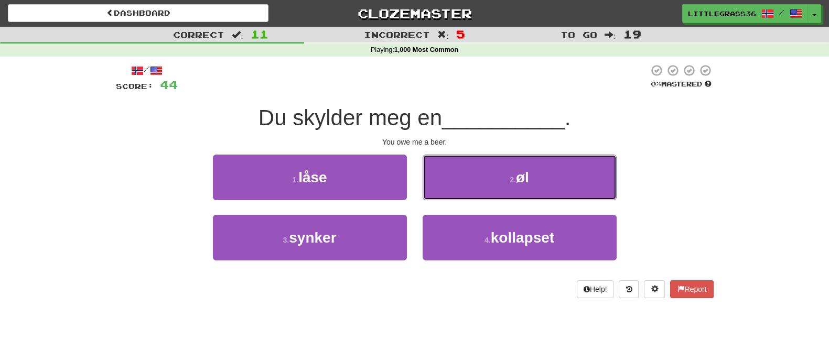
click at [443, 198] on button "2 . øl" at bounding box center [520, 178] width 194 height 46
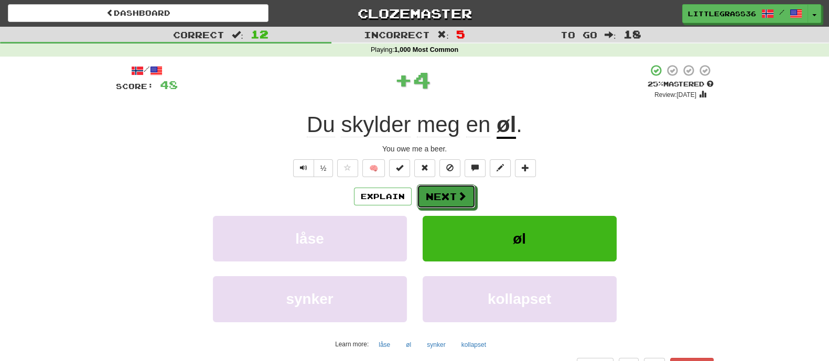
click at [443, 198] on button "Next" at bounding box center [446, 197] width 59 height 24
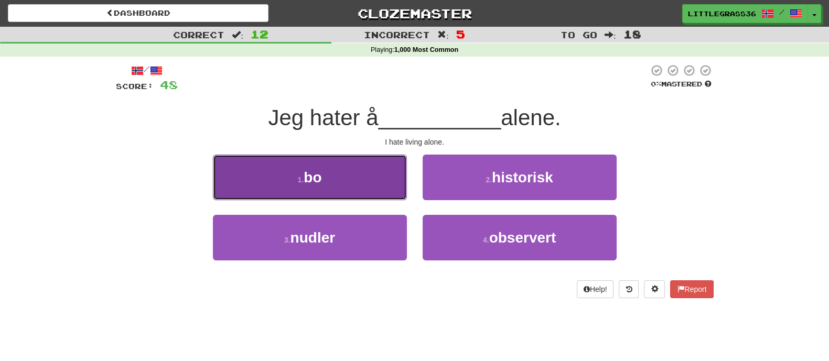
click at [398, 187] on button "1 . bo" at bounding box center [310, 178] width 194 height 46
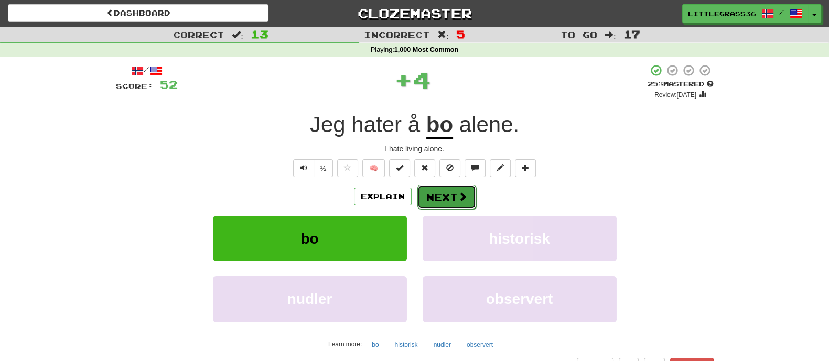
click at [425, 192] on button "Next" at bounding box center [446, 197] width 59 height 24
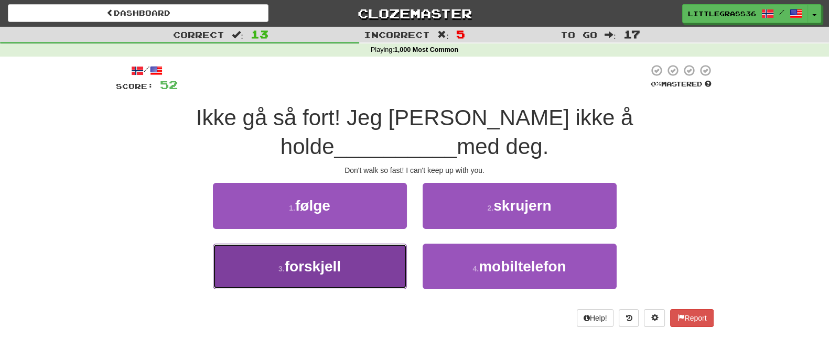
click at [380, 244] on button "3 . forskjell" at bounding box center [310, 267] width 194 height 46
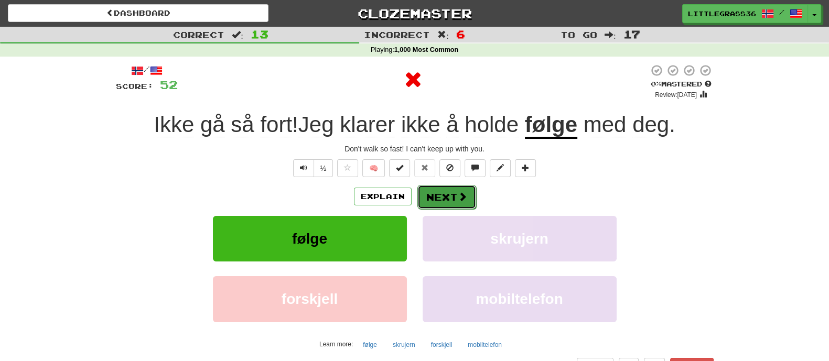
click at [464, 192] on span at bounding box center [462, 196] width 9 height 9
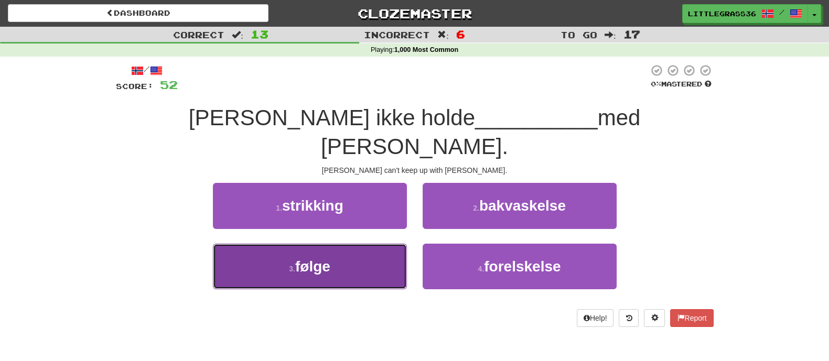
click at [384, 244] on button "3 . følge" at bounding box center [310, 267] width 194 height 46
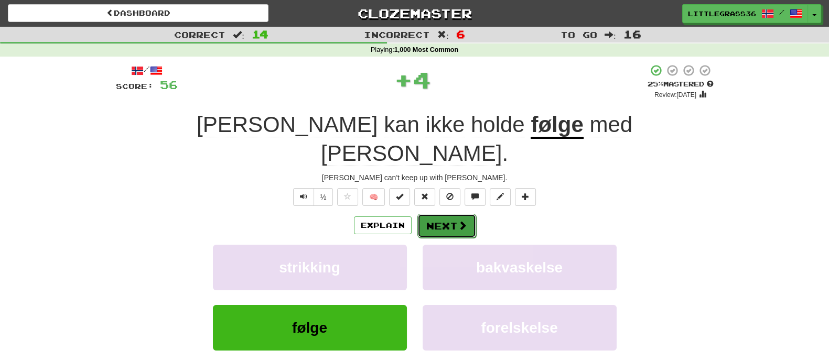
click at [442, 214] on button "Next" at bounding box center [446, 226] width 59 height 24
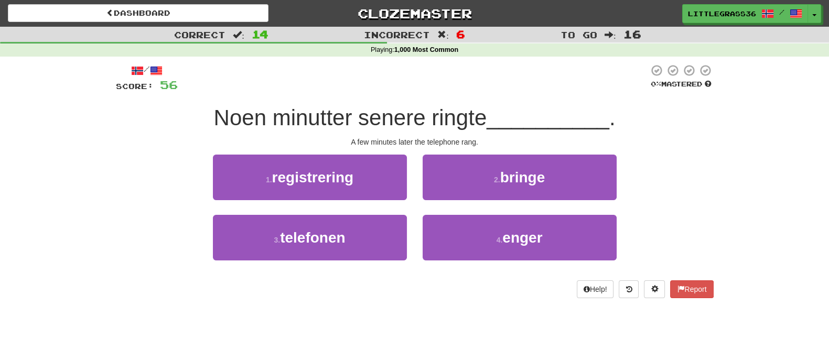
click at [317, 281] on div "Help! Report" at bounding box center [415, 290] width 598 height 18
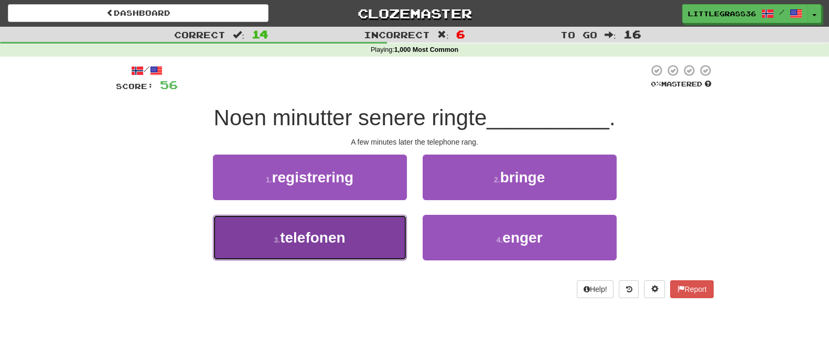
click at [357, 242] on button "3 . telefonen" at bounding box center [310, 238] width 194 height 46
